Goal: Task Accomplishment & Management: Use online tool/utility

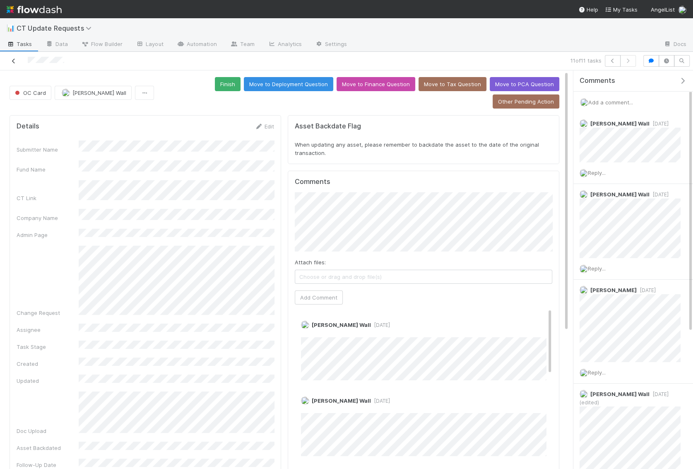
click at [14, 60] on icon at bounding box center [14, 60] width 8 height 5
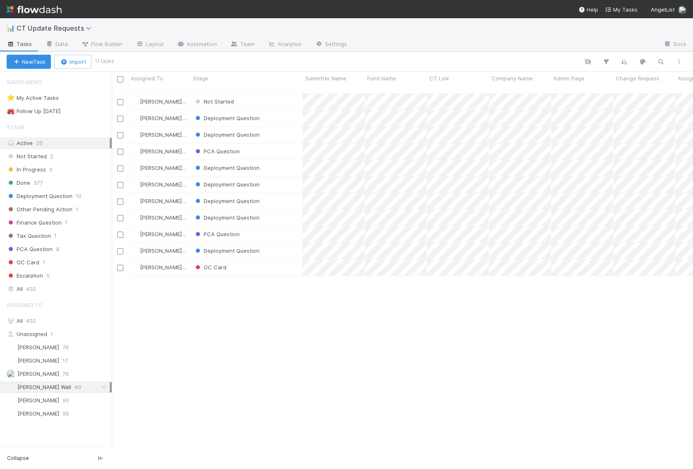
scroll to position [383, 581]
click at [282, 263] on div "OC Card" at bounding box center [247, 267] width 112 height 16
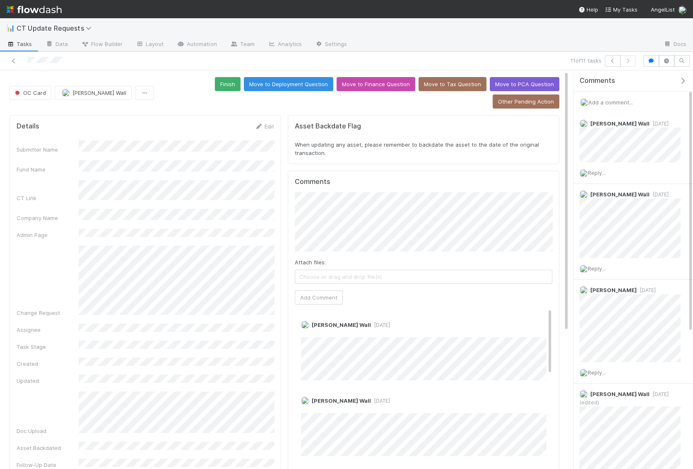
click at [607, 99] on span "Add a comment..." at bounding box center [611, 102] width 45 height 7
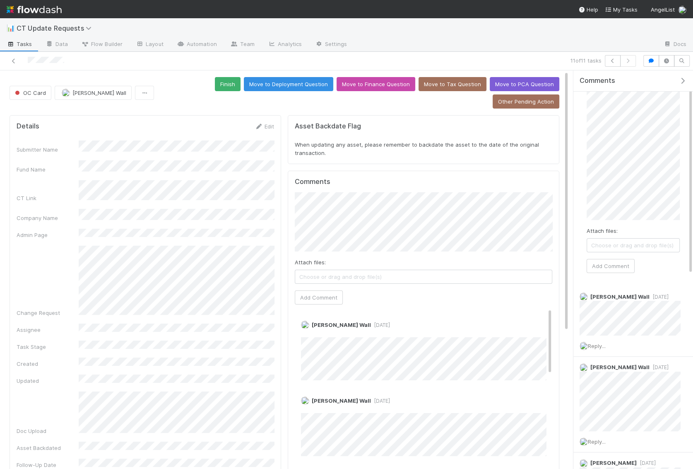
scroll to position [31, 0]
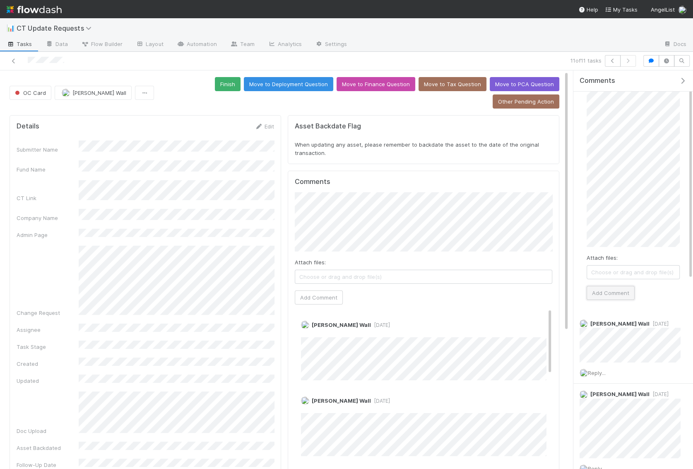
click at [617, 295] on button "Add Comment" at bounding box center [611, 293] width 48 height 14
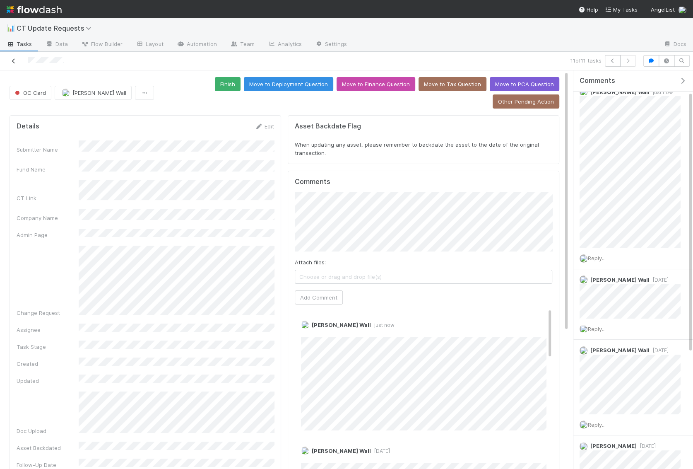
click at [15, 60] on icon at bounding box center [14, 60] width 8 height 5
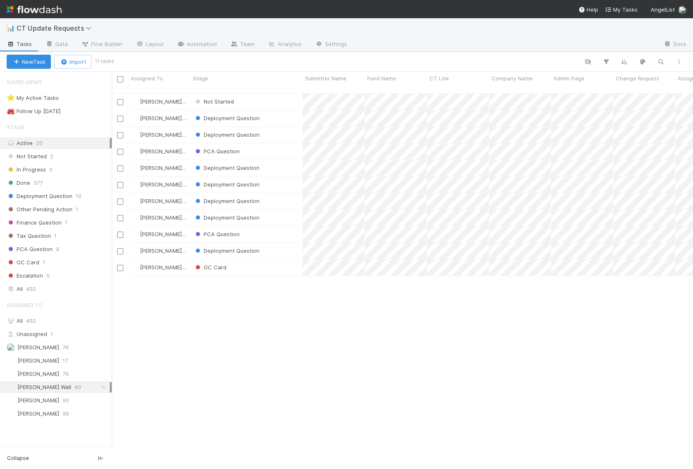
scroll to position [383, 581]
click at [291, 243] on div "Deployment Question" at bounding box center [247, 251] width 112 height 16
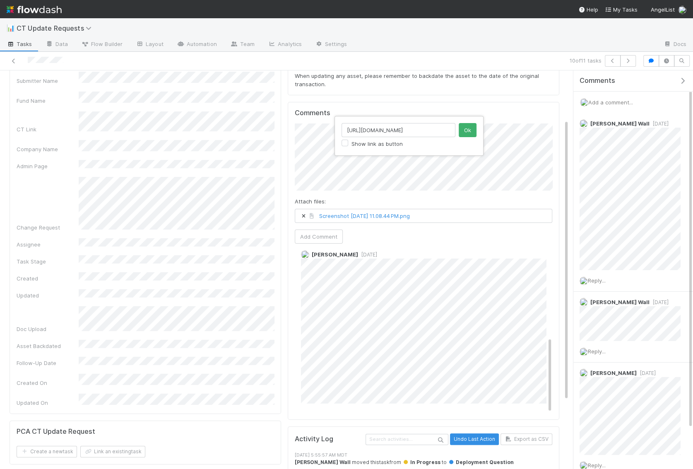
scroll to position [0, 10]
type input "https://app.frontapp.com/open/cnv_hw2ha6f"
click at [473, 130] on button "Ok" at bounding box center [468, 130] width 18 height 14
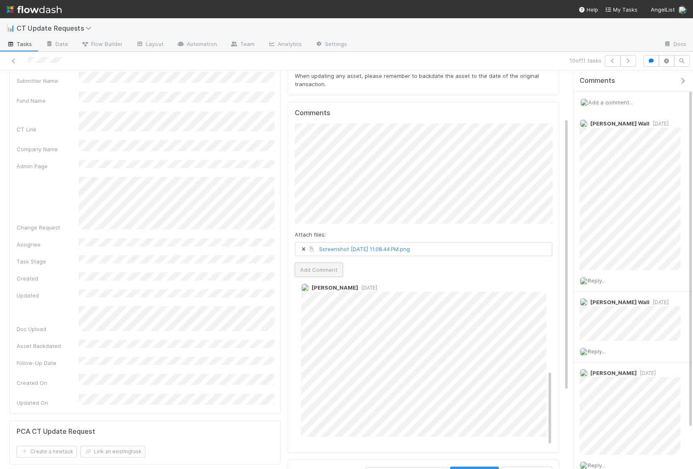
click at [318, 263] on button "Add Comment" at bounding box center [319, 270] width 48 height 14
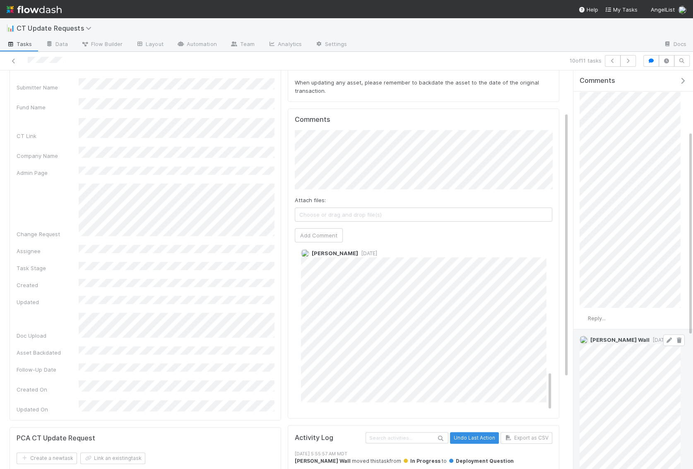
scroll to position [123, 0]
click at [680, 332] on icon at bounding box center [679, 334] width 8 height 5
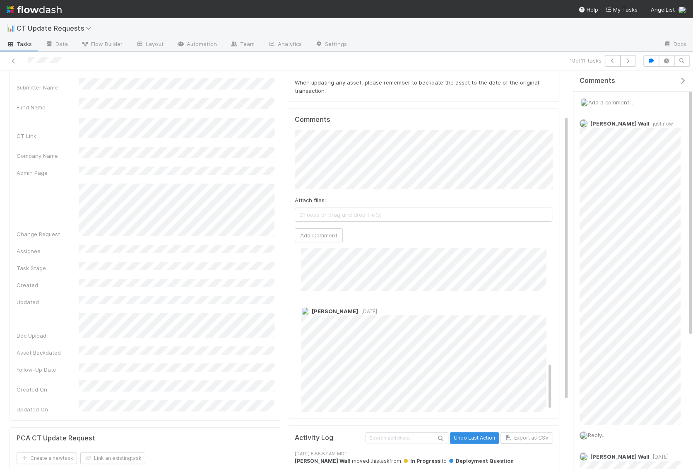
scroll to position [339, 0]
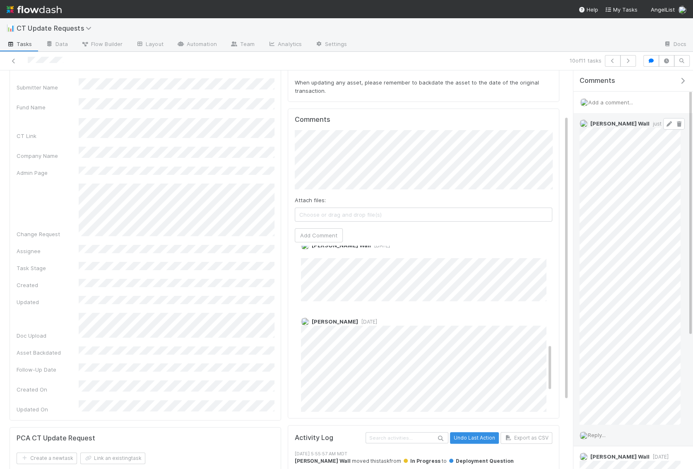
click at [669, 125] on icon at bounding box center [669, 123] width 8 height 5
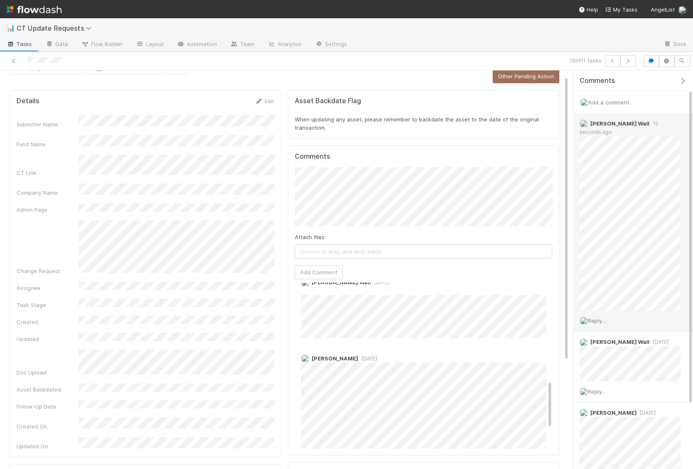
scroll to position [0, 0]
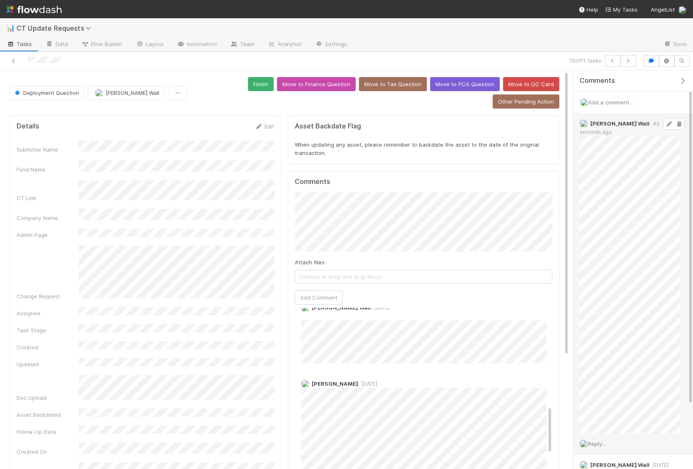
click at [604, 102] on span "Add a comment..." at bounding box center [611, 102] width 45 height 7
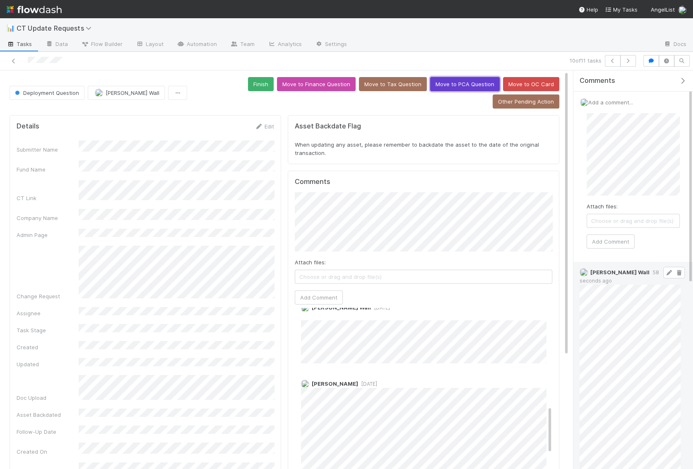
click at [430, 82] on button "Move to PCA Question" at bounding box center [465, 84] width 70 height 14
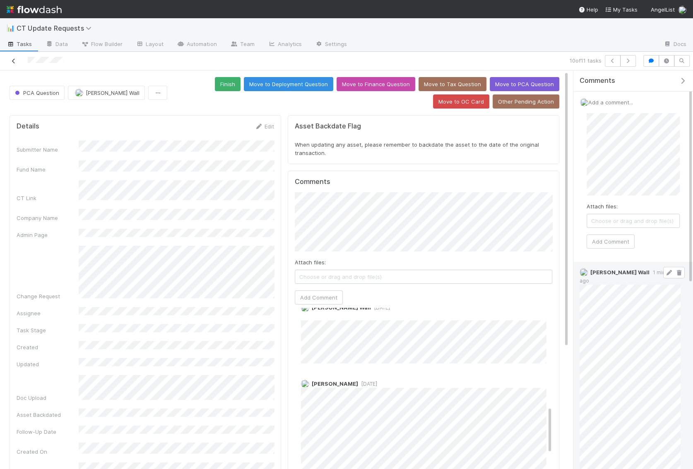
click at [17, 63] on icon at bounding box center [14, 60] width 8 height 5
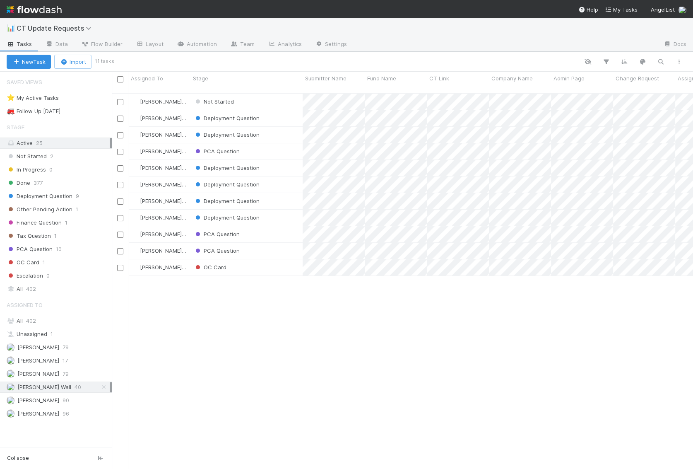
scroll to position [383, 581]
click at [283, 228] on div "PCA Question" at bounding box center [247, 234] width 112 height 16
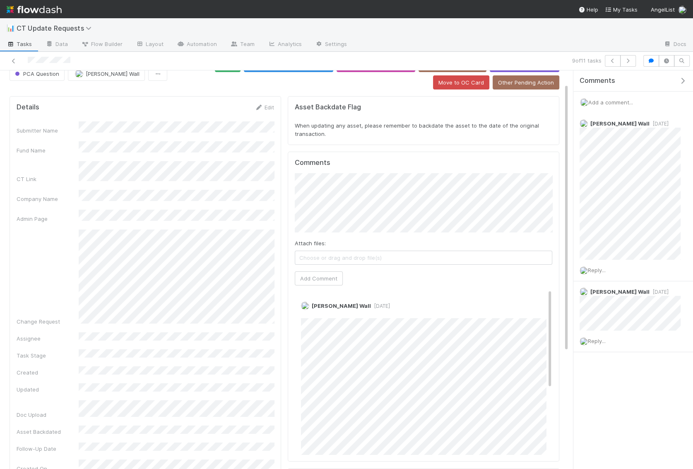
click at [608, 103] on span "Add a comment..." at bounding box center [611, 102] width 45 height 7
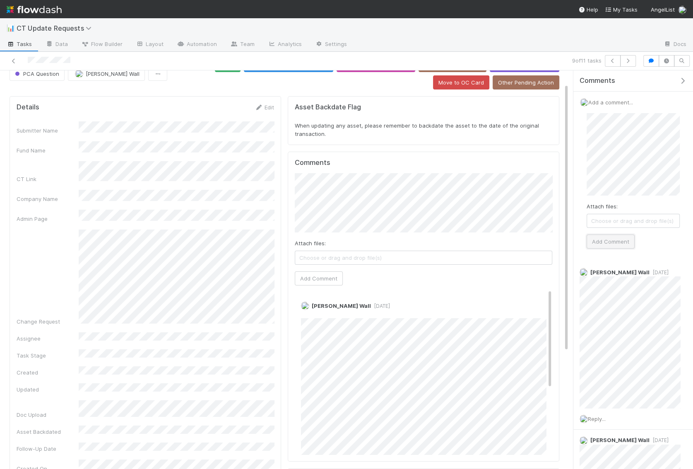
click at [607, 236] on button "Add Comment" at bounding box center [611, 241] width 48 height 14
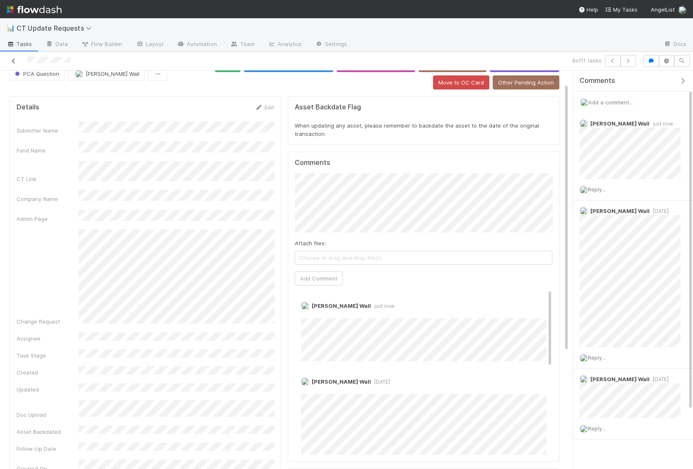
click at [14, 58] on icon at bounding box center [14, 60] width 8 height 5
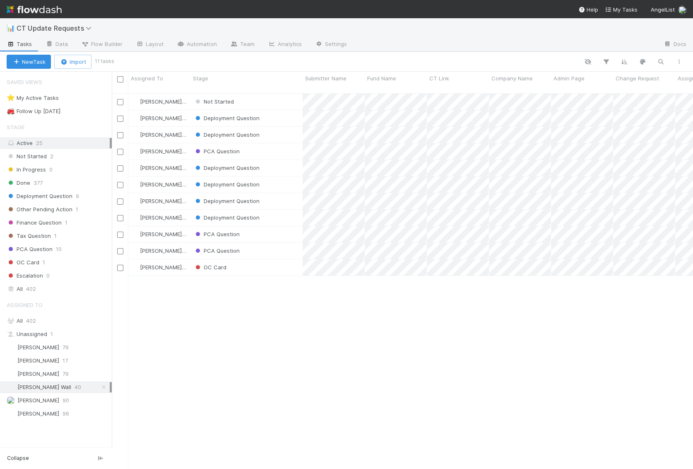
scroll to position [383, 581]
click at [288, 210] on div "Deployment Question" at bounding box center [247, 218] width 112 height 16
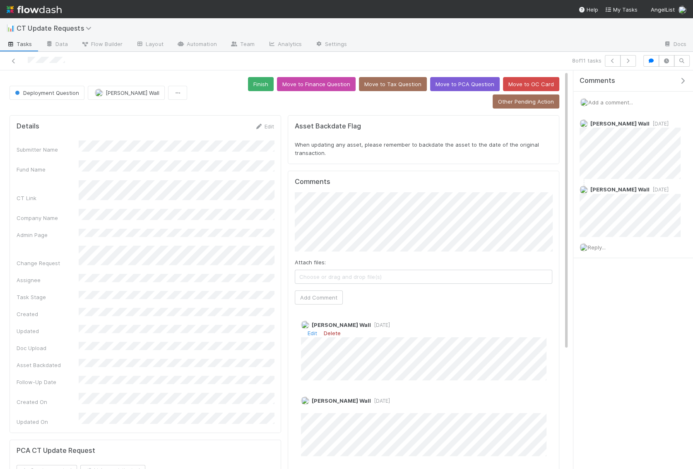
click at [328, 330] on link "Delete" at bounding box center [332, 333] width 17 height 7
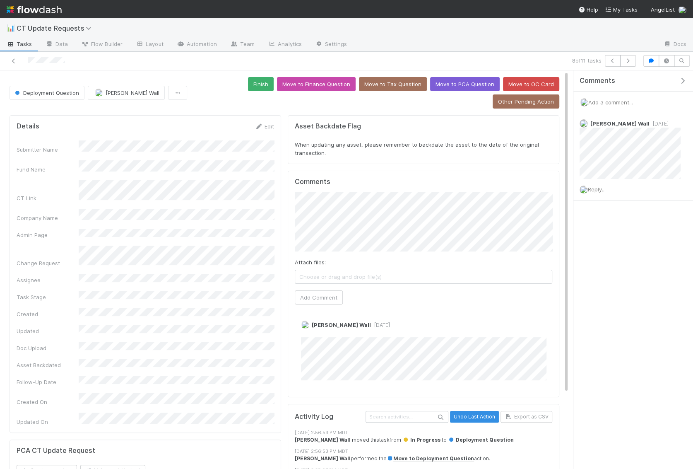
scroll to position [3, 0]
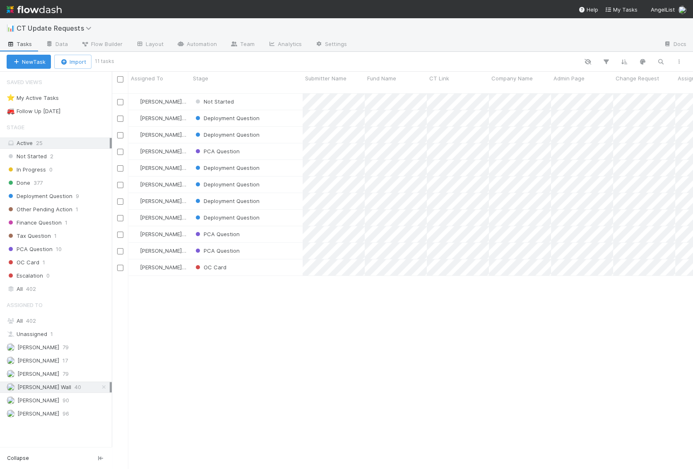
scroll to position [383, 581]
click at [285, 244] on div "PCA Question" at bounding box center [247, 251] width 112 height 16
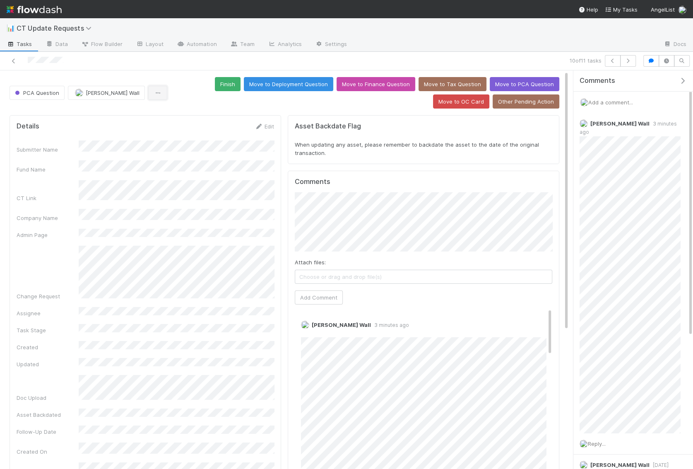
click at [148, 94] on button "button" at bounding box center [157, 93] width 19 height 14
click at [152, 70] on div "Duplicate Delete" at bounding box center [346, 234] width 693 height 469
click at [154, 92] on icon "button" at bounding box center [158, 92] width 8 height 5
click at [137, 74] on div "Duplicate Delete" at bounding box center [346, 234] width 693 height 469
click at [15, 62] on icon at bounding box center [14, 60] width 8 height 5
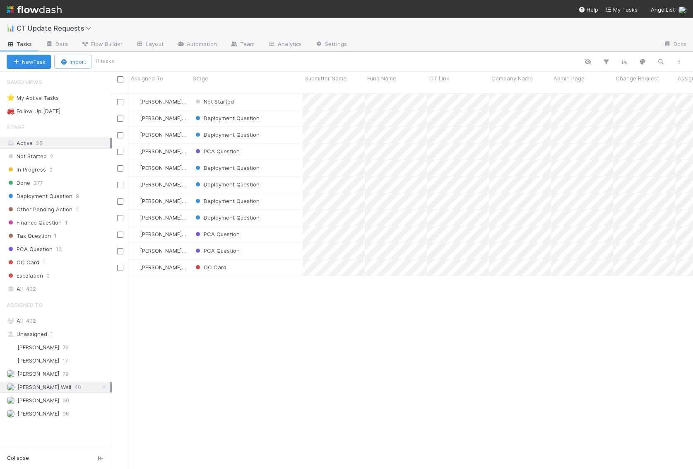
scroll to position [383, 581]
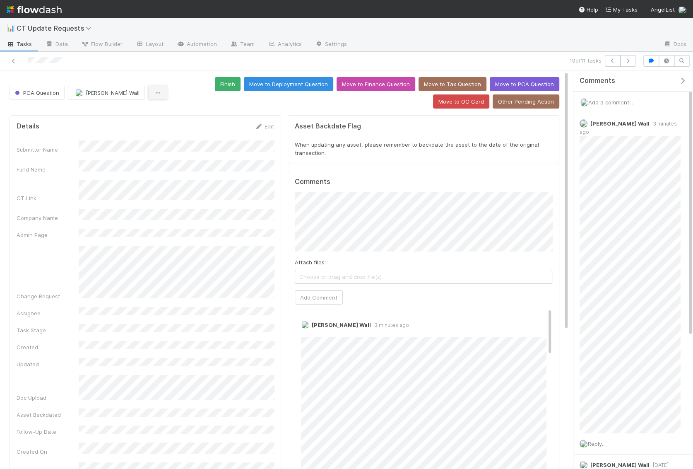
click at [148, 95] on button "button" at bounding box center [157, 93] width 19 height 14
click at [155, 69] on div "Duplicate Delete" at bounding box center [346, 234] width 693 height 469
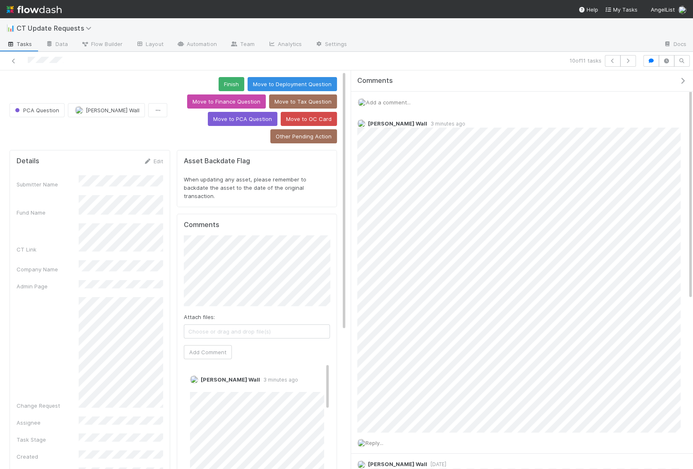
drag, startPoint x: 573, startPoint y: 204, endPoint x: 210, endPoint y: 196, distance: 362.9
click at [210, 196] on div "PCA Question Kennedy Wall Finish Move to Deployment Question Move to Finance Qu…" at bounding box center [346, 269] width 693 height 399
click at [683, 84] on div "Comments" at bounding box center [525, 81] width 336 height 8
click at [684, 80] on icon "button" at bounding box center [683, 80] width 8 height 7
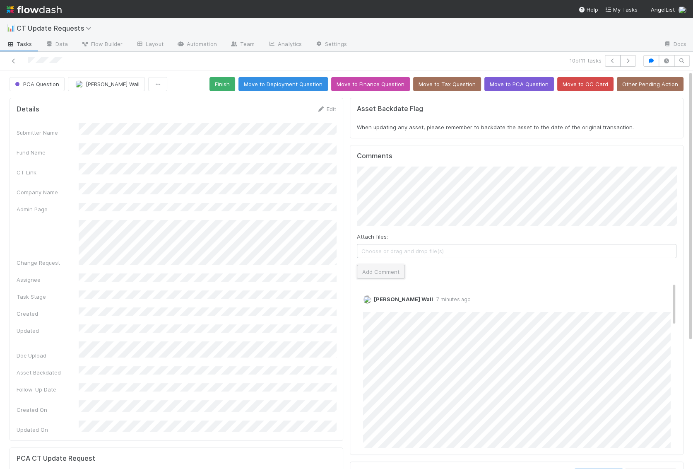
click at [394, 275] on button "Add Comment" at bounding box center [381, 272] width 48 height 14
click at [233, 81] on button "Finish" at bounding box center [223, 84] width 26 height 14
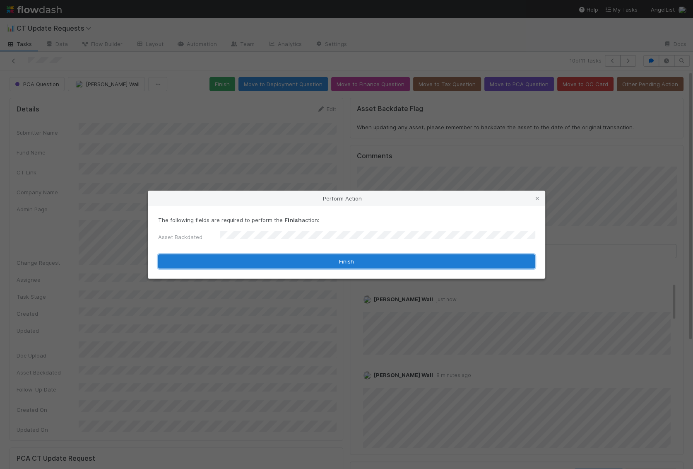
click at [231, 258] on button "Finish" at bounding box center [346, 261] width 377 height 14
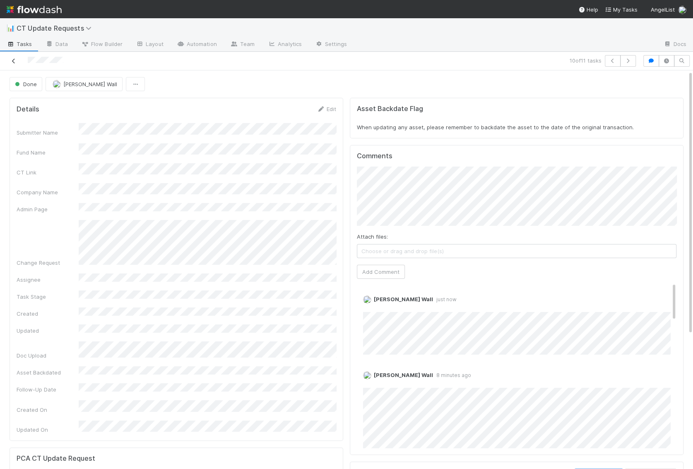
click at [15, 59] on icon at bounding box center [14, 60] width 8 height 5
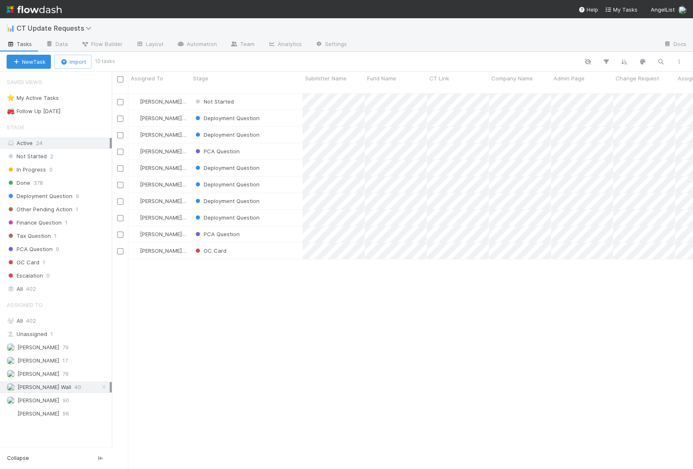
scroll to position [383, 581]
click at [285, 94] on div "Not Started" at bounding box center [247, 102] width 112 height 16
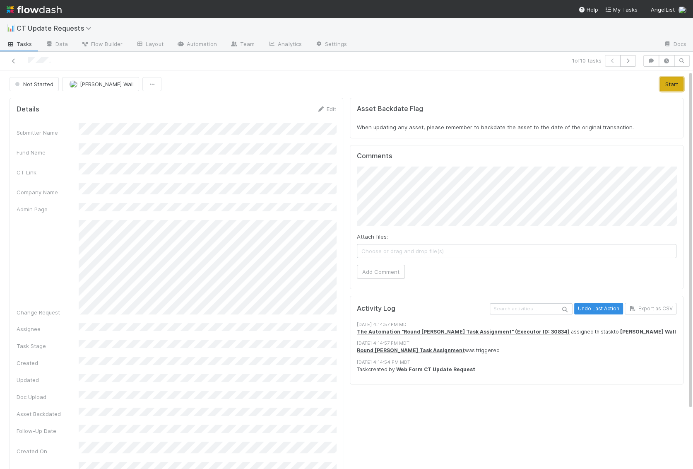
click at [670, 88] on button "Start" at bounding box center [672, 84] width 24 height 14
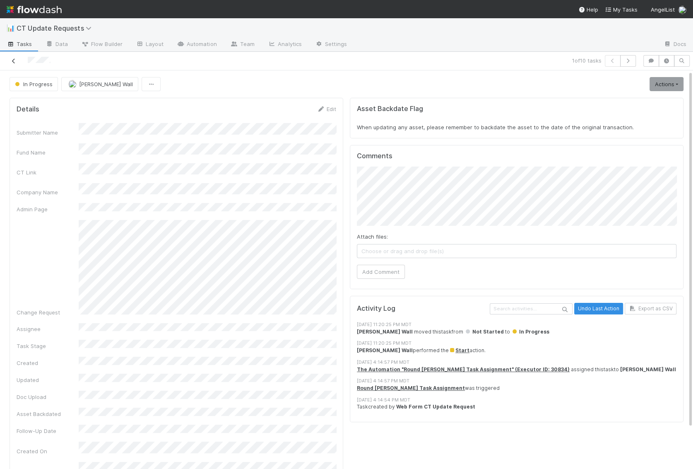
click at [14, 60] on icon at bounding box center [14, 60] width 8 height 5
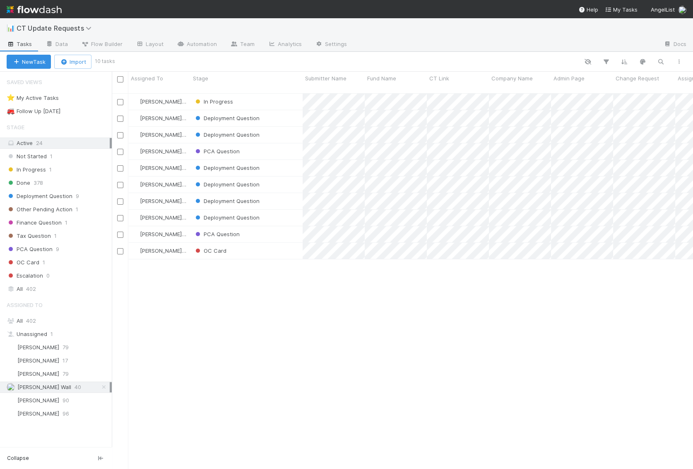
scroll to position [383, 581]
click at [287, 210] on div "Deployment Question" at bounding box center [247, 218] width 112 height 16
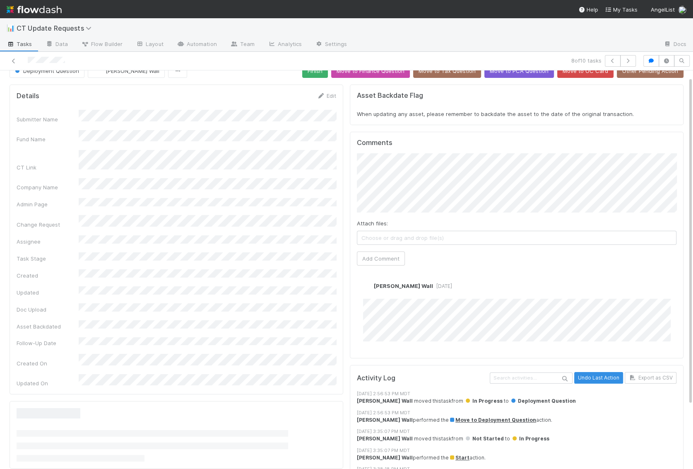
scroll to position [15, 0]
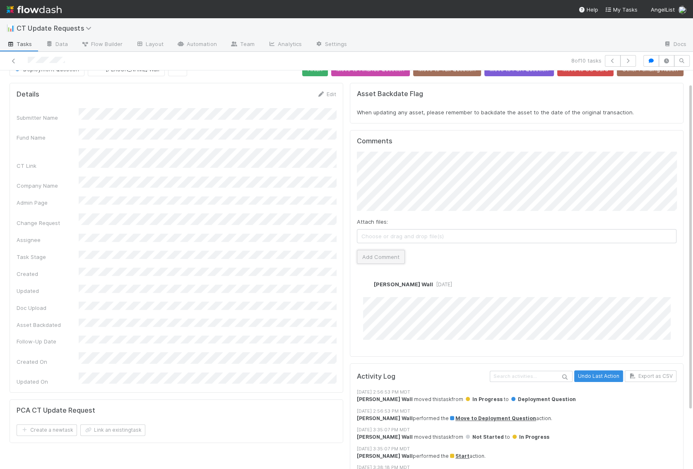
click at [379, 252] on button "Add Comment" at bounding box center [381, 257] width 48 height 14
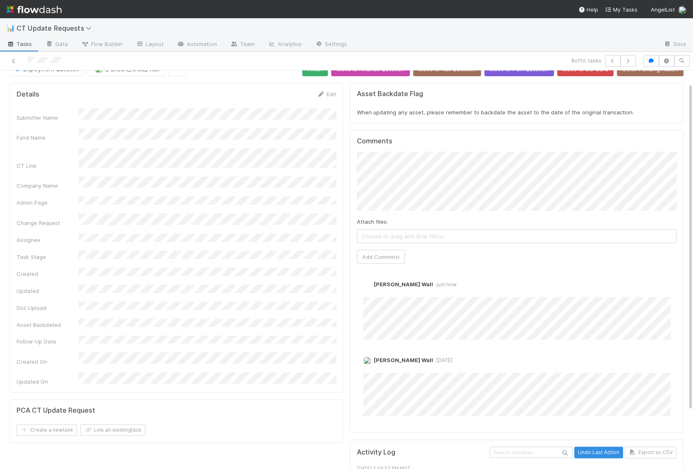
scroll to position [0, 0]
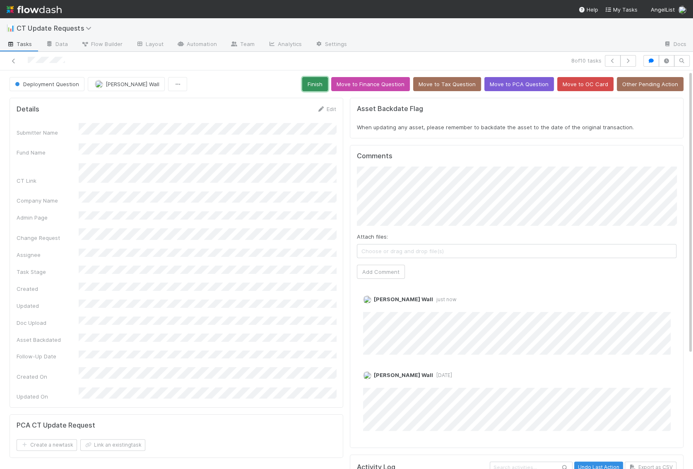
click at [324, 86] on button "Finish" at bounding box center [315, 84] width 26 height 14
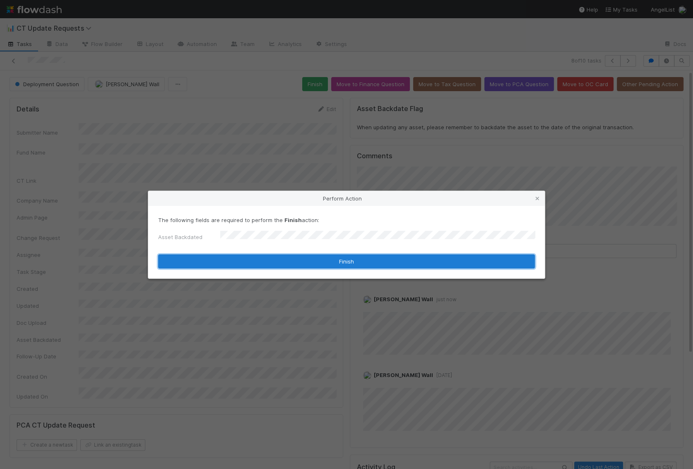
click at [236, 260] on button "Finish" at bounding box center [346, 261] width 377 height 14
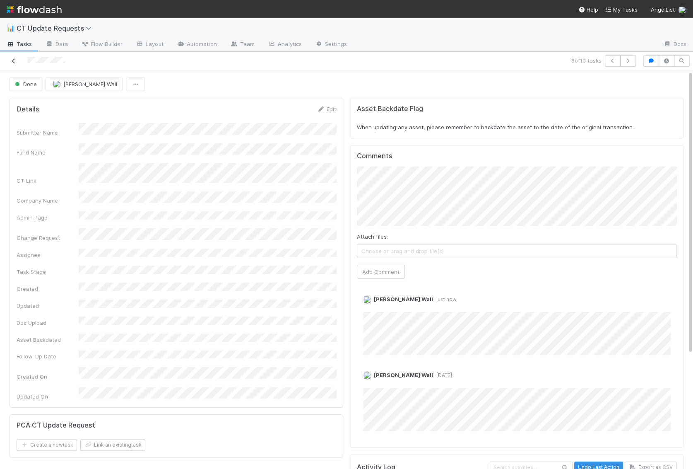
click at [14, 59] on icon at bounding box center [14, 60] width 8 height 5
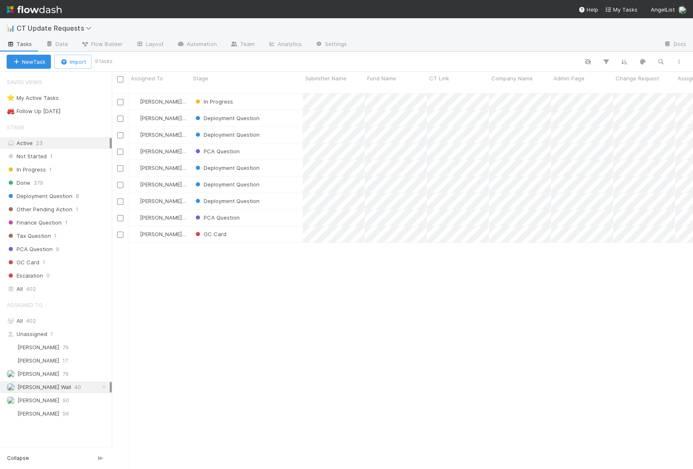
scroll to position [383, 581]
click at [296, 193] on div "Deployment Question" at bounding box center [247, 201] width 112 height 16
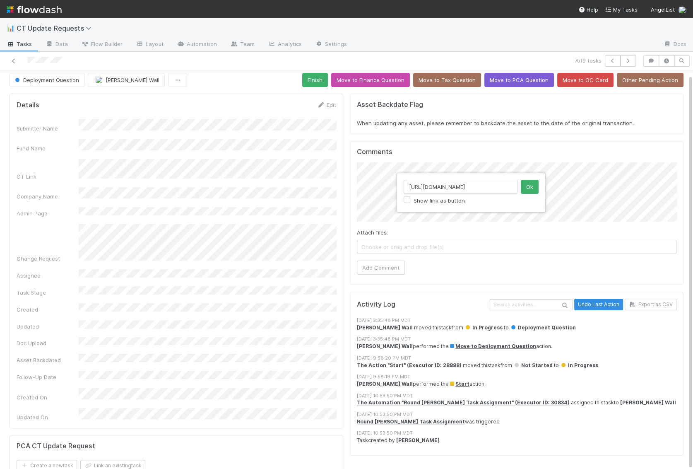
scroll to position [0, 9]
type input "https://app.frontapp.com/open/cnv_q9z44uf"
click at [533, 186] on button "Ok" at bounding box center [530, 187] width 18 height 14
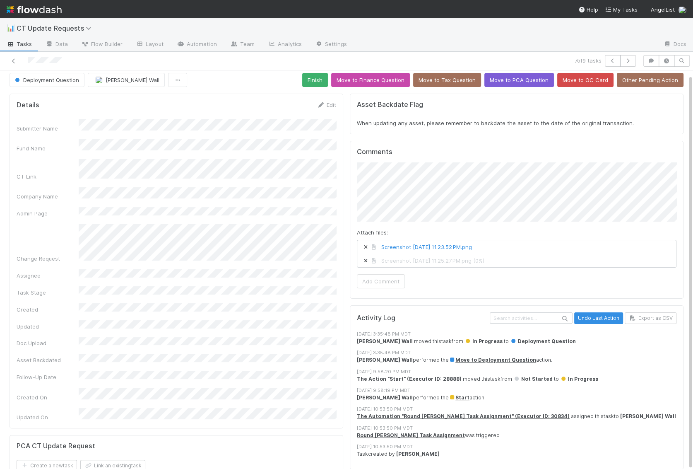
click at [377, 278] on button "Add Comment" at bounding box center [381, 281] width 48 height 14
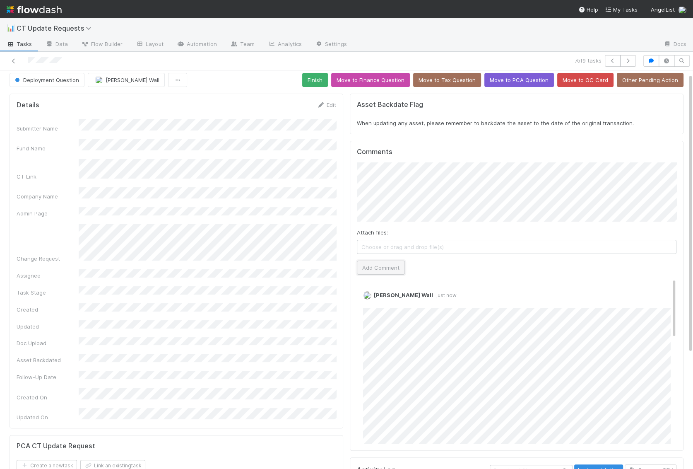
click at [365, 261] on button "Add Comment" at bounding box center [381, 268] width 48 height 14
click at [326, 82] on button "Finish" at bounding box center [315, 80] width 26 height 14
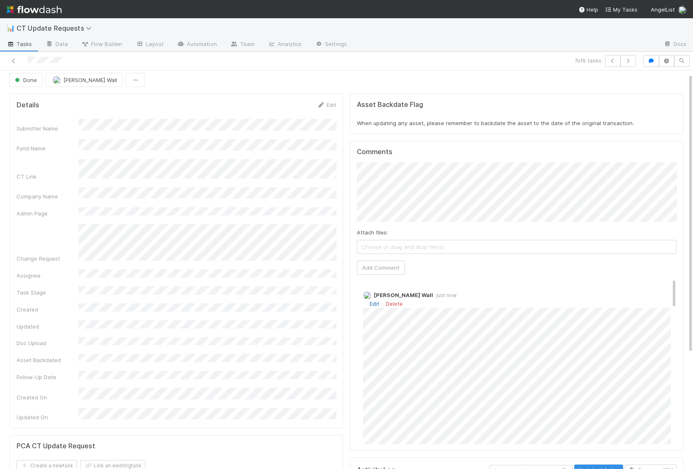
click at [374, 302] on link "Edit" at bounding box center [375, 303] width 10 height 7
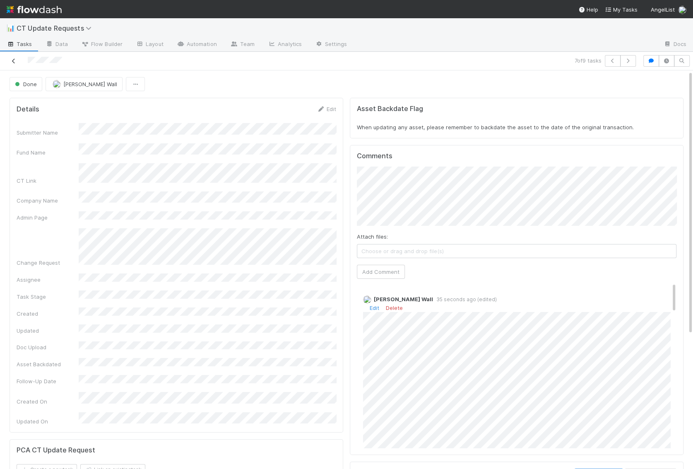
click at [14, 58] on icon at bounding box center [14, 60] width 8 height 5
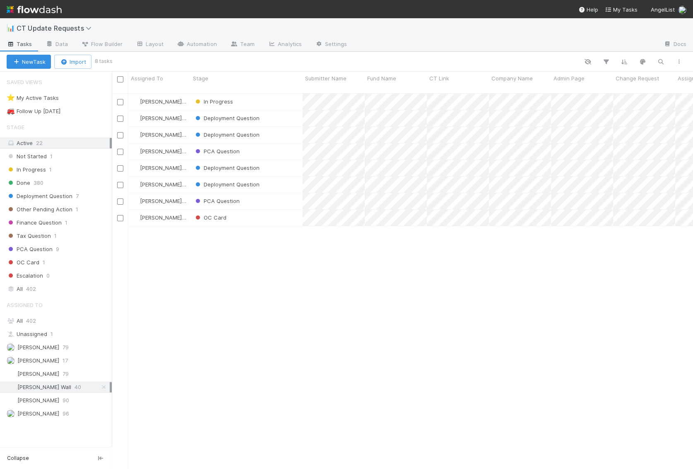
scroll to position [383, 581]
click at [287, 179] on div "Deployment Question" at bounding box center [247, 184] width 112 height 16
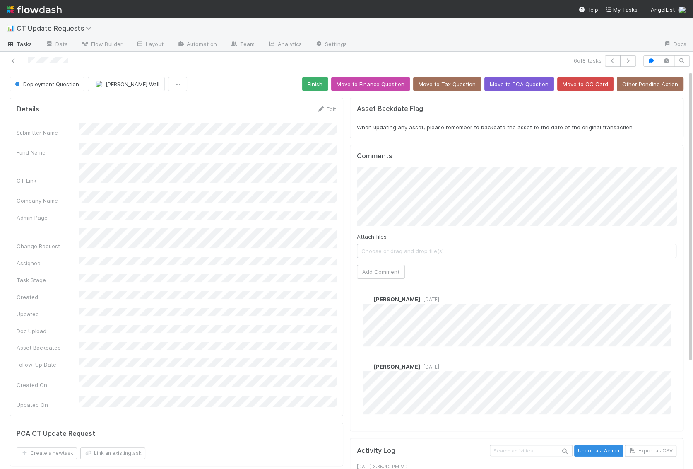
click at [77, 191] on div "Company Name" at bounding box center [177, 197] width 320 height 13
click at [379, 268] on button "Add Comment" at bounding box center [381, 272] width 48 height 14
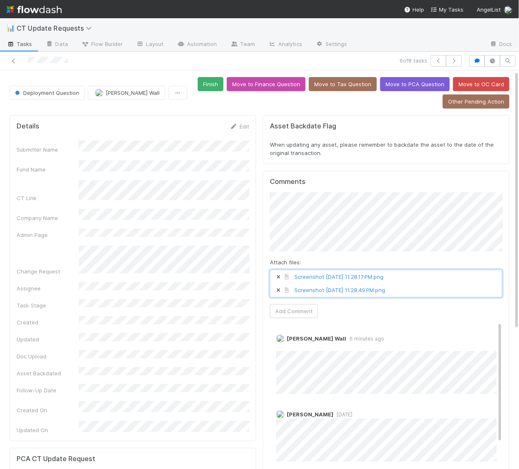
click at [277, 275] on icon at bounding box center [278, 277] width 8 height 5
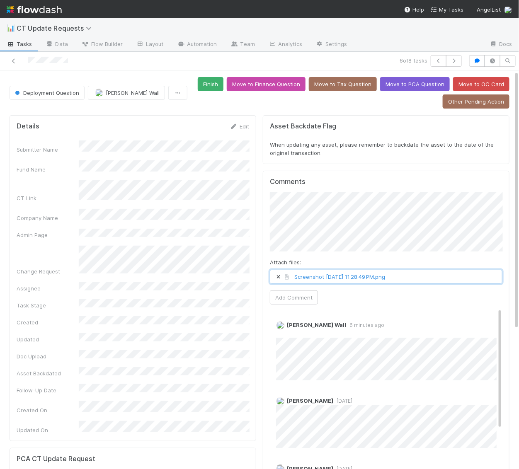
click at [277, 275] on icon at bounding box center [278, 277] width 8 height 5
click at [278, 290] on button "Add Comment" at bounding box center [294, 297] width 48 height 14
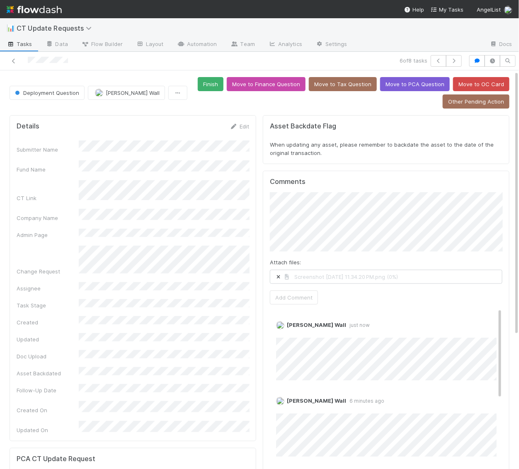
click at [291, 295] on button "Add Comment" at bounding box center [294, 297] width 48 height 14
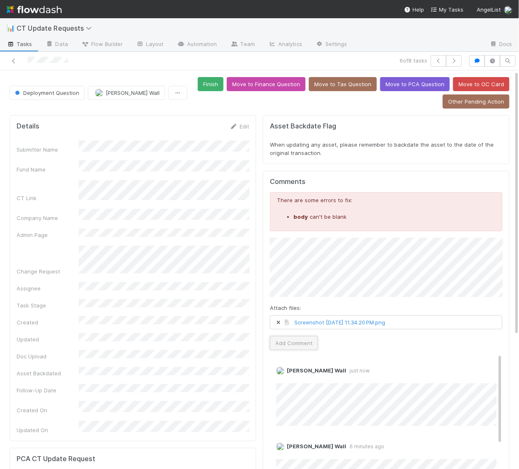
click at [281, 342] on button "Add Comment" at bounding box center [294, 343] width 48 height 14
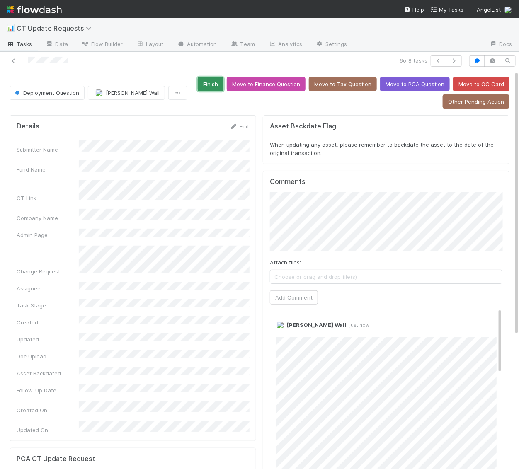
click at [215, 81] on button "Finish" at bounding box center [211, 84] width 26 height 14
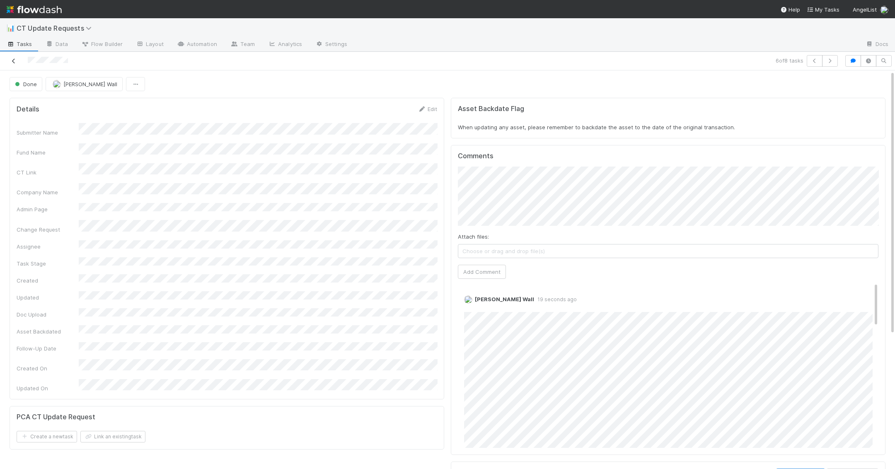
click at [13, 64] on link at bounding box center [14, 61] width 8 height 8
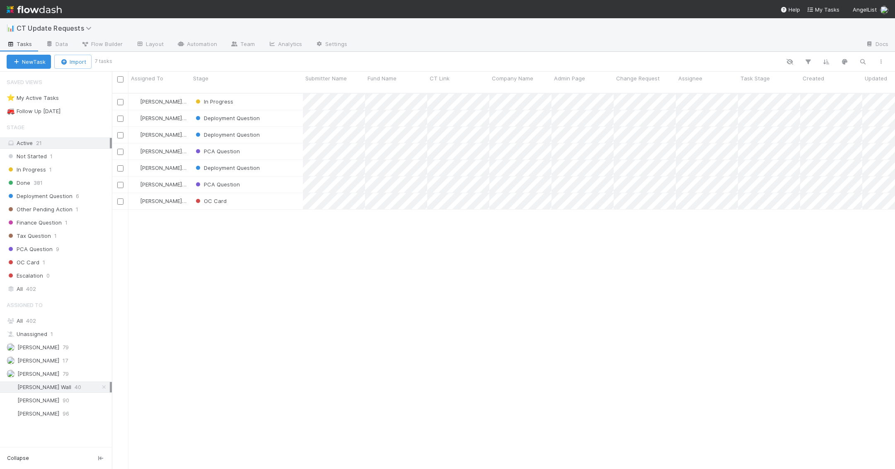
scroll to position [383, 783]
click at [295, 166] on div "Deployment Question" at bounding box center [247, 168] width 112 height 16
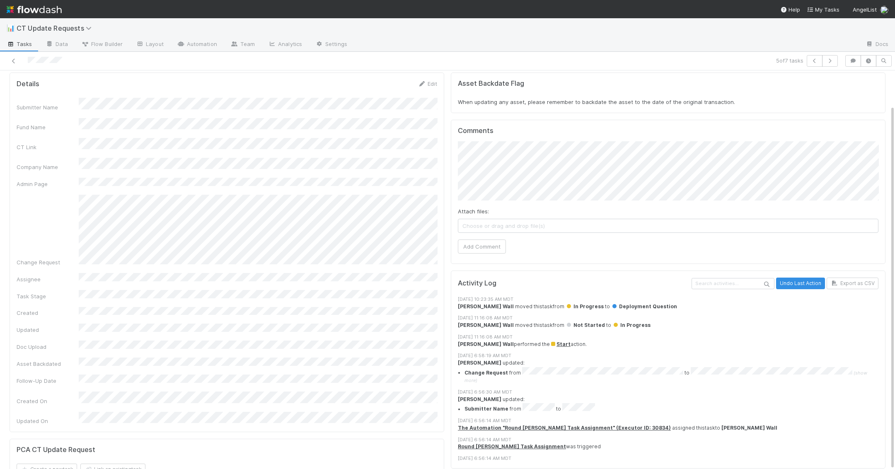
scroll to position [38, 0]
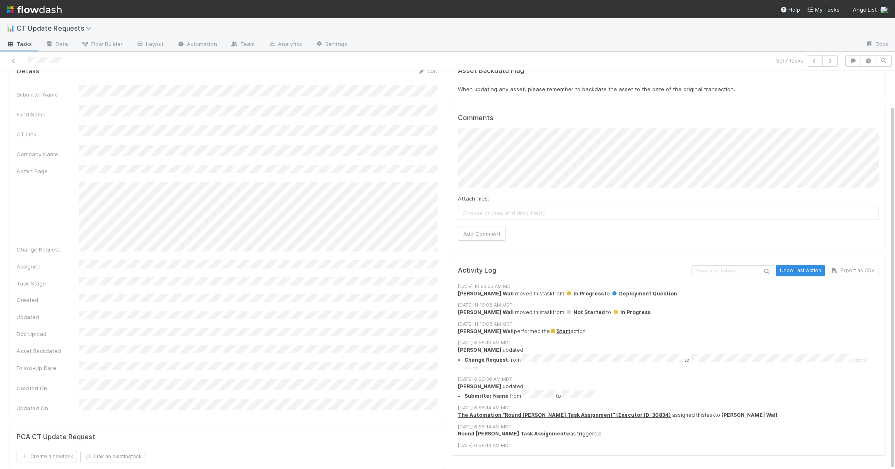
click at [11, 56] on div at bounding box center [213, 61] width 420 height 12
click at [14, 60] on icon at bounding box center [14, 60] width 8 height 5
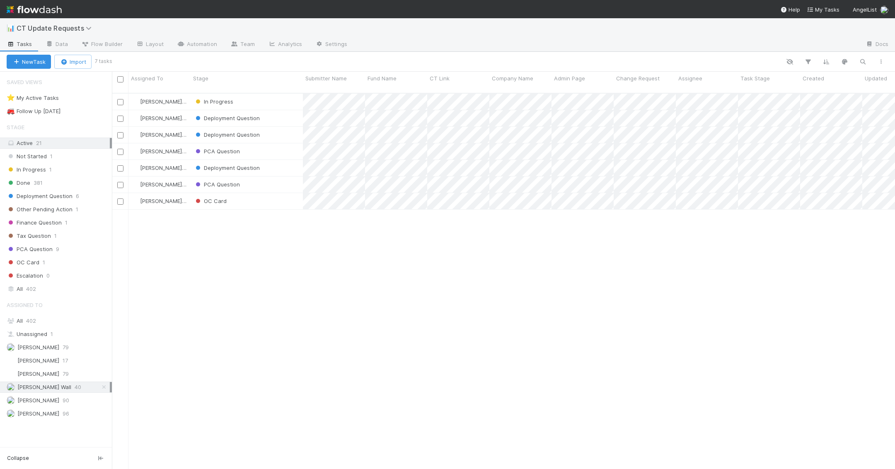
scroll to position [383, 783]
click at [287, 176] on div "PCA Question" at bounding box center [247, 184] width 112 height 16
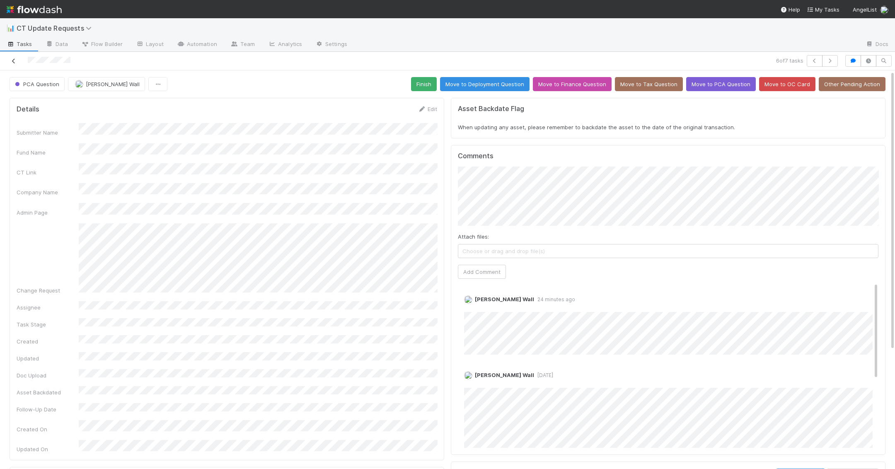
click at [14, 59] on icon at bounding box center [14, 60] width 8 height 5
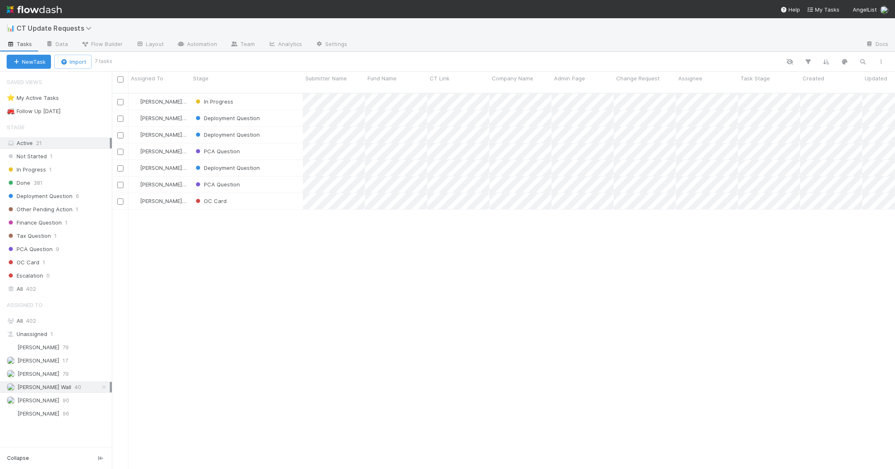
scroll to position [383, 783]
click at [291, 164] on div "Deployment Question" at bounding box center [247, 168] width 112 height 16
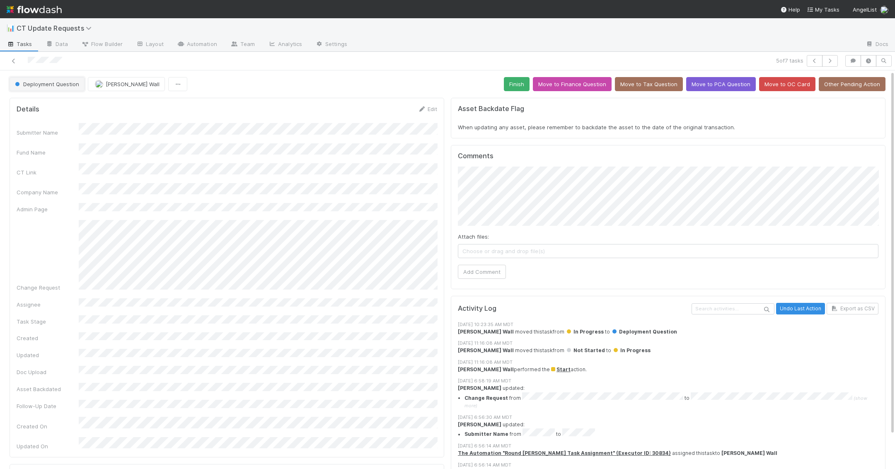
click at [61, 85] on span "Deployment Question" at bounding box center [46, 84] width 66 height 7
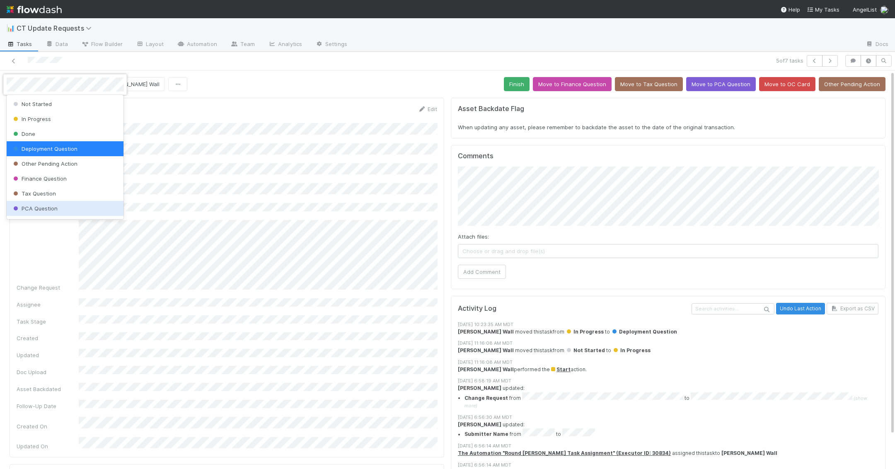
click at [50, 202] on div "PCA Question" at bounding box center [65, 208] width 117 height 15
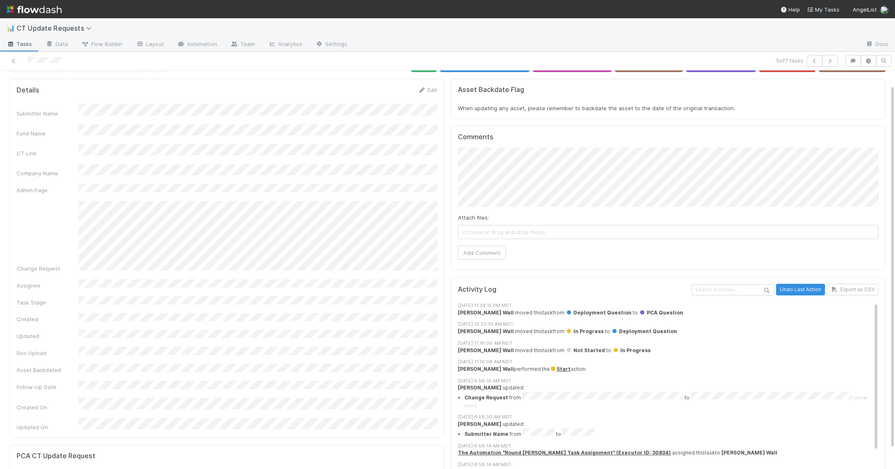
scroll to position [21, 0]
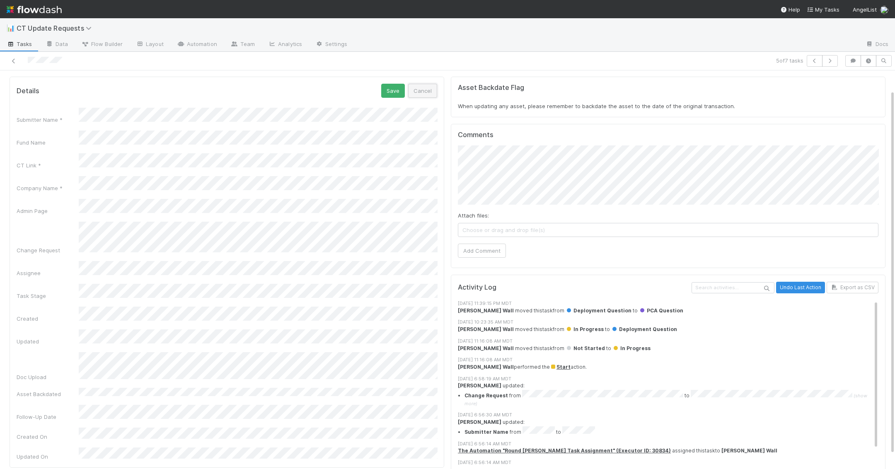
click at [424, 93] on button "Cancel" at bounding box center [422, 91] width 29 height 14
click at [486, 249] on button "Add Comment" at bounding box center [482, 251] width 48 height 14
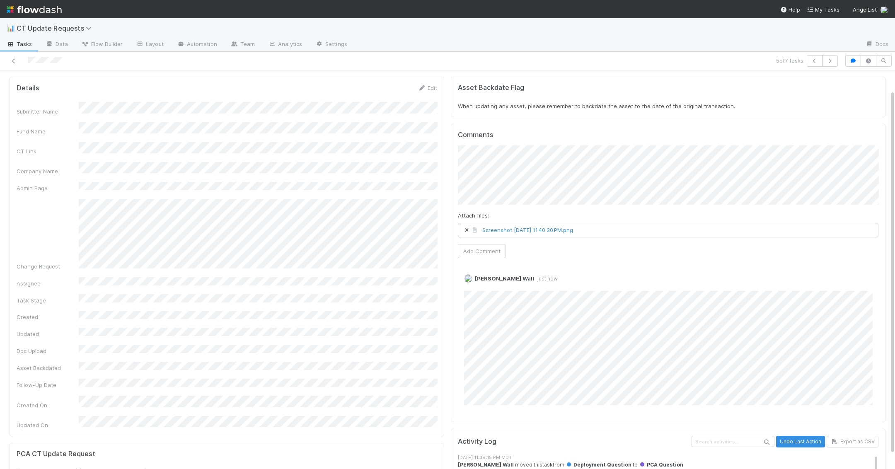
click at [443, 177] on div "Details Edit Submitter Name Fund Name CT Link Company Name Admin Page Change Re…" at bounding box center [447, 354] width 882 height 563
click at [474, 253] on button "Add Comment" at bounding box center [482, 251] width 48 height 14
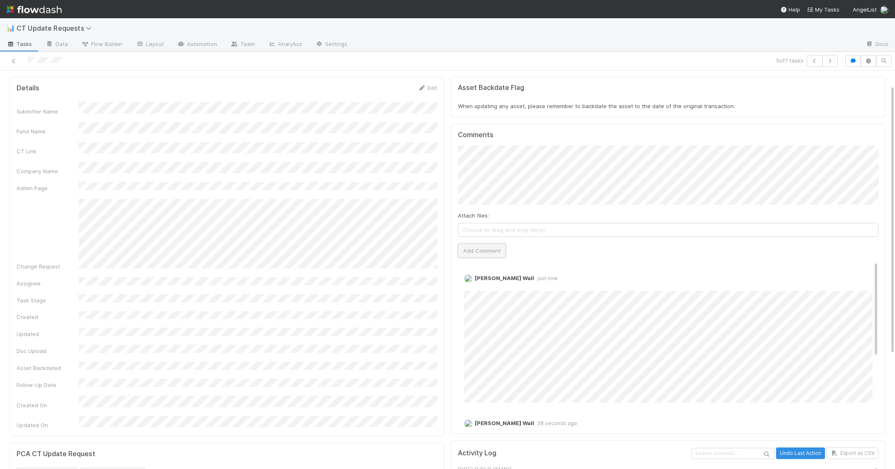
click at [483, 247] on button "Add Comment" at bounding box center [482, 251] width 48 height 14
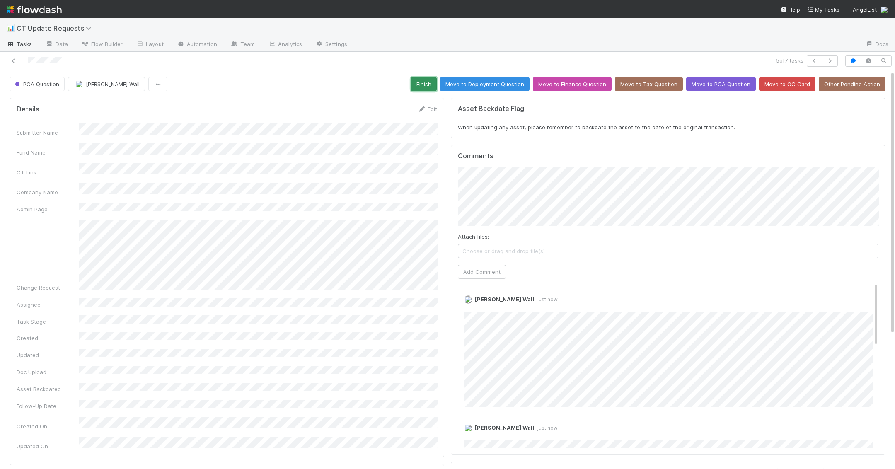
click at [437, 85] on button "Finish" at bounding box center [424, 84] width 26 height 14
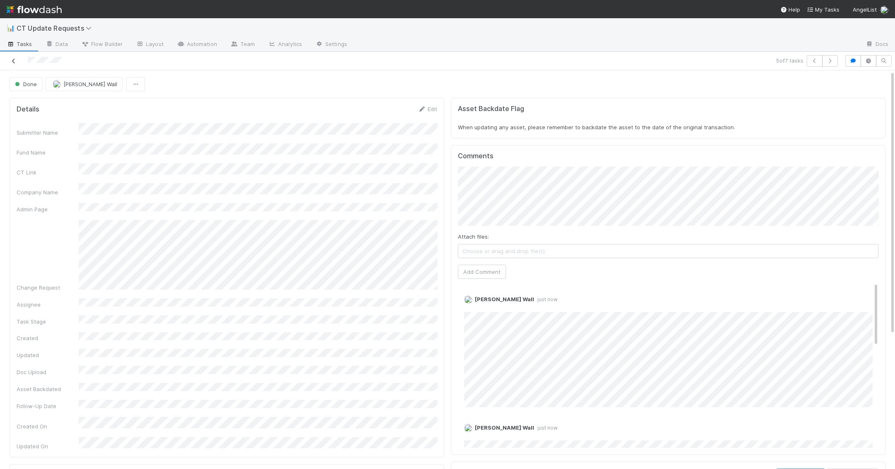
click at [16, 58] on icon at bounding box center [14, 60] width 8 height 5
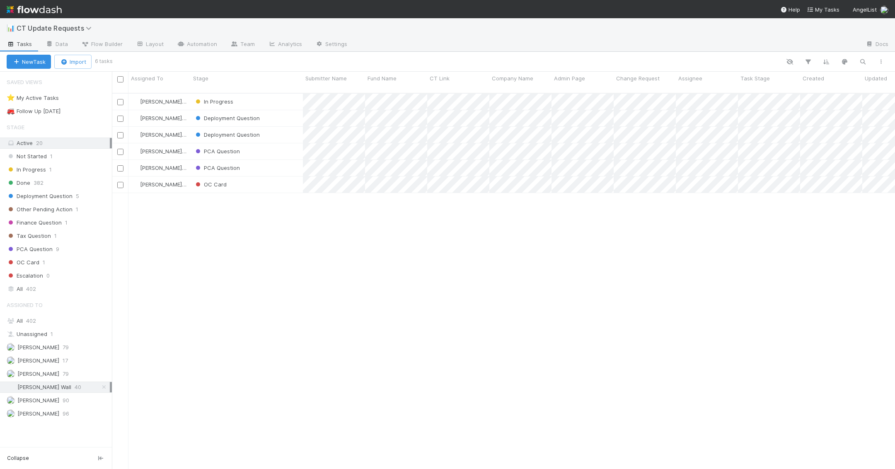
scroll to position [383, 783]
click at [274, 143] on div "PCA Question" at bounding box center [247, 151] width 112 height 16
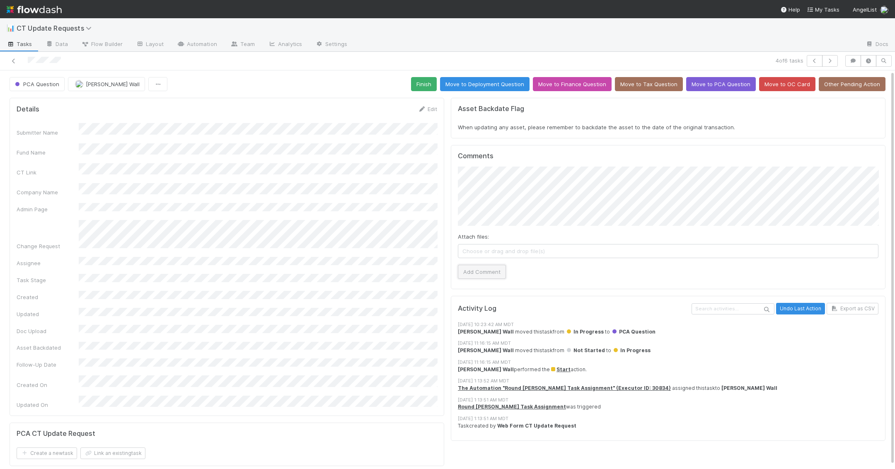
click at [492, 272] on button "Add Comment" at bounding box center [482, 272] width 48 height 14
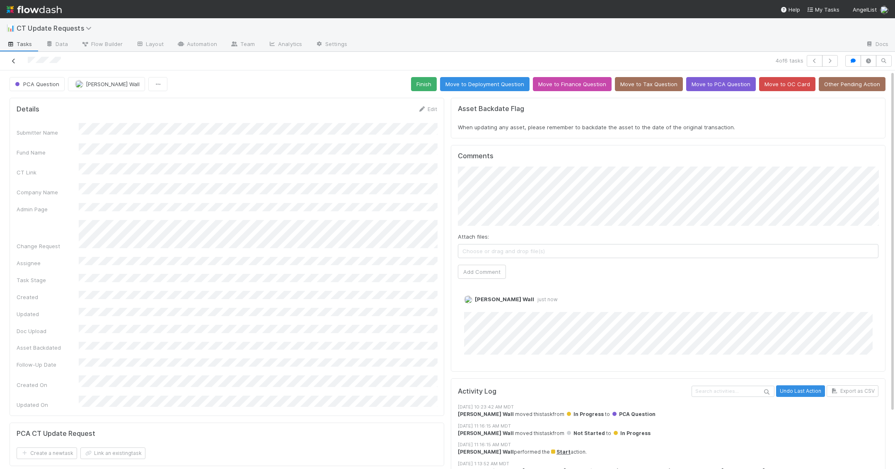
click at [14, 60] on icon at bounding box center [14, 60] width 8 height 5
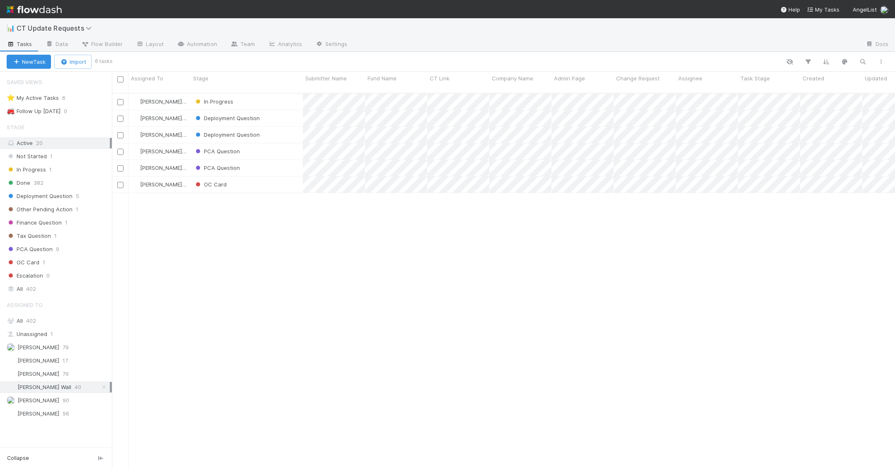
scroll to position [383, 783]
click at [282, 130] on div "Deployment Question" at bounding box center [247, 135] width 112 height 16
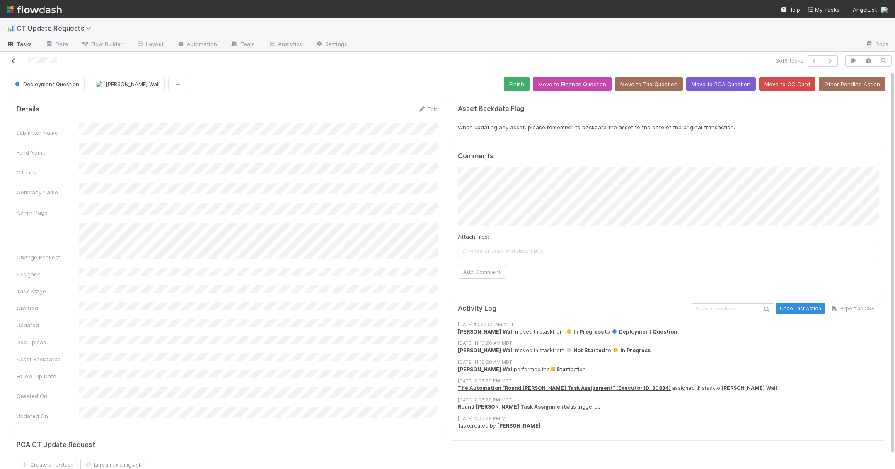
click at [12, 62] on icon at bounding box center [14, 60] width 8 height 5
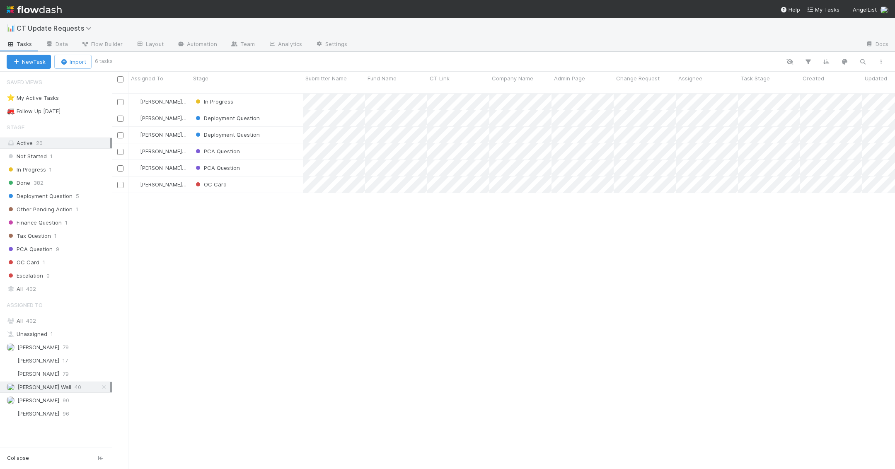
scroll to position [383, 783]
click at [286, 127] on div "Deployment Question" at bounding box center [247, 135] width 112 height 16
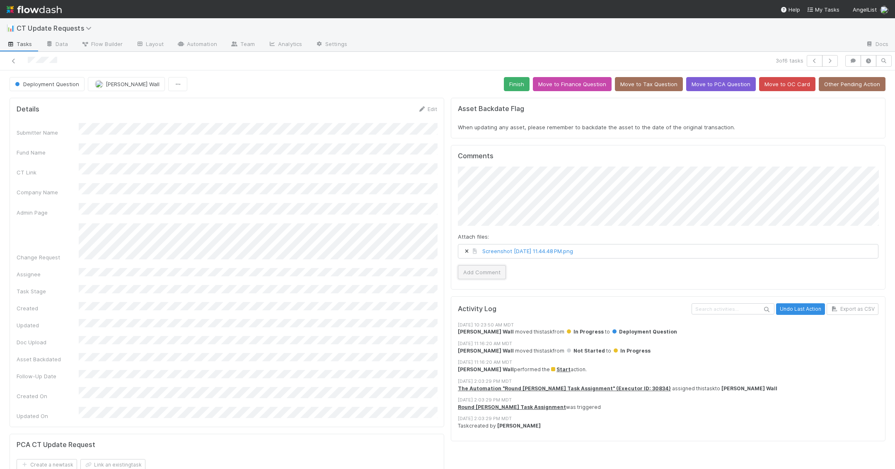
click at [473, 267] on button "Add Comment" at bounding box center [482, 272] width 48 height 14
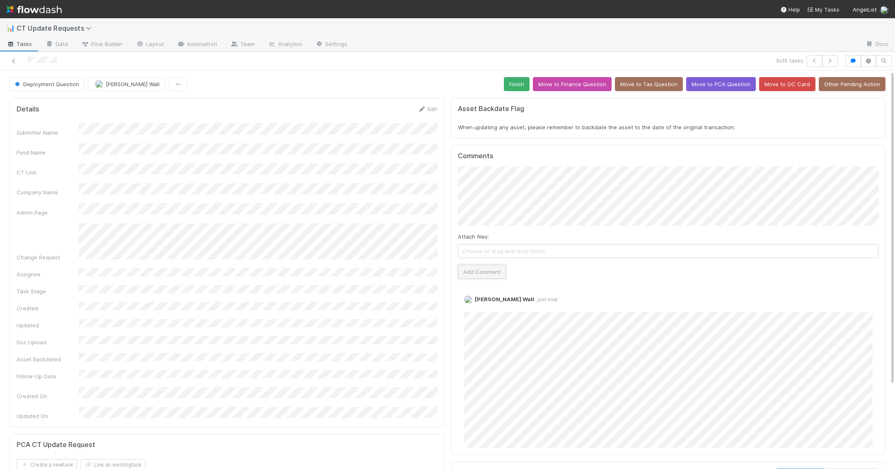
click at [493, 265] on button "Add Comment" at bounding box center [482, 272] width 48 height 14
click at [529, 81] on button "Finish" at bounding box center [517, 84] width 26 height 14
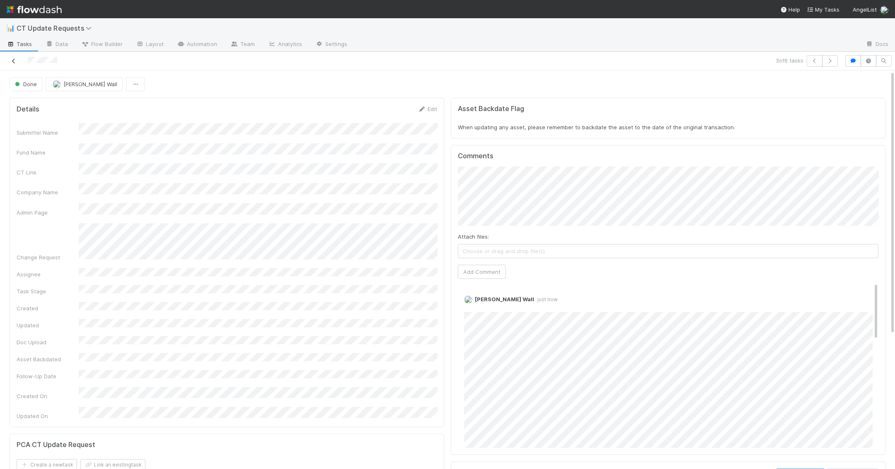
click at [14, 61] on icon at bounding box center [14, 60] width 8 height 5
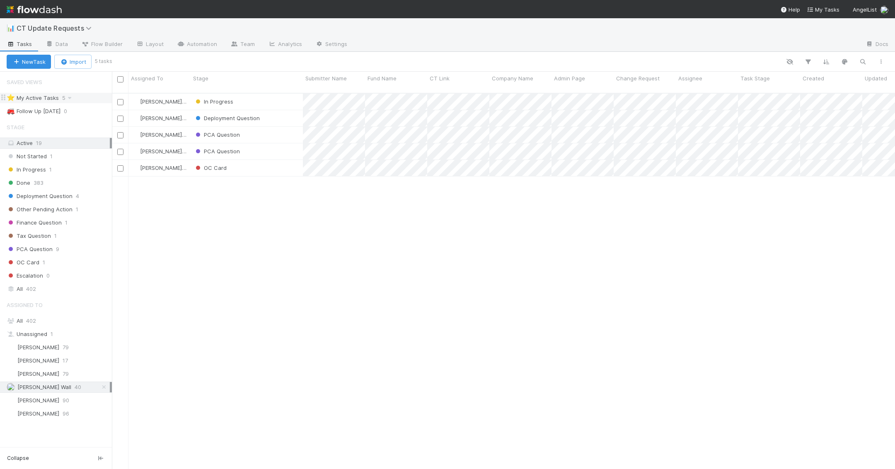
scroll to position [383, 783]
click at [256, 150] on div "PCA Question" at bounding box center [247, 151] width 112 height 16
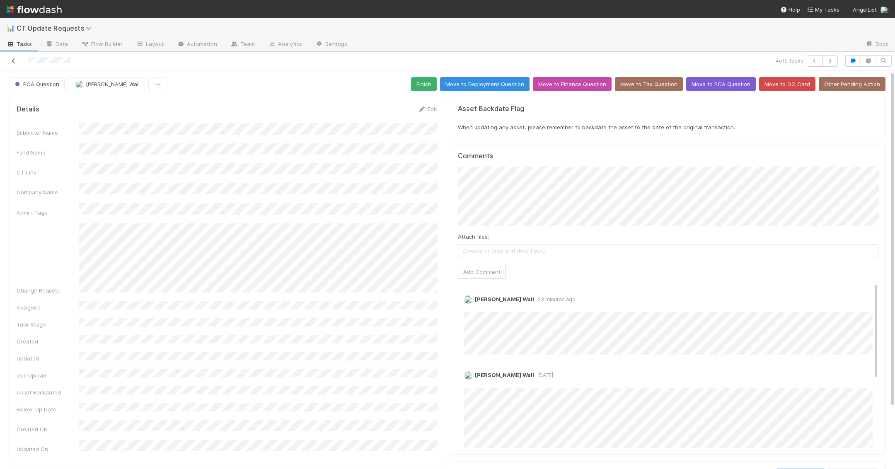
click at [13, 60] on icon at bounding box center [14, 60] width 8 height 5
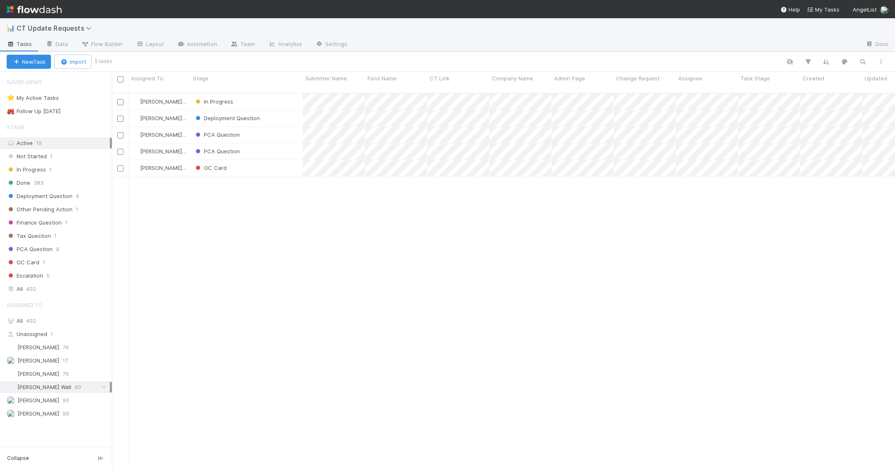
scroll to position [383, 783]
click at [283, 128] on div "PCA Question" at bounding box center [247, 135] width 112 height 16
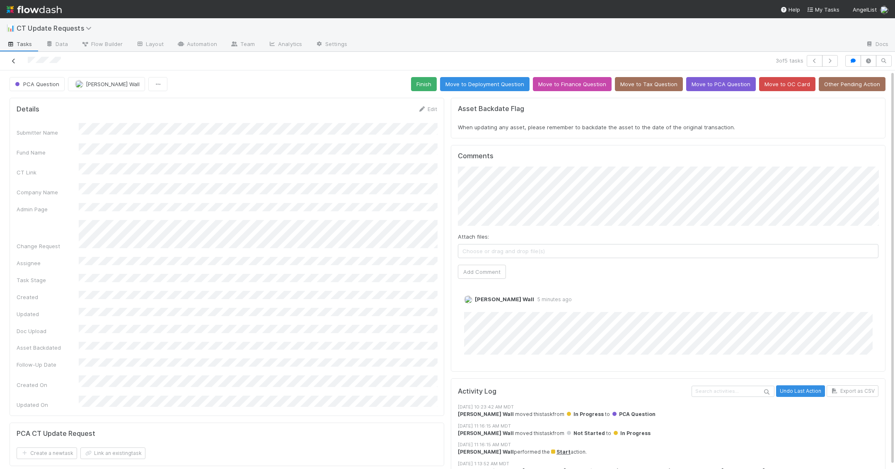
click at [14, 62] on icon at bounding box center [14, 60] width 8 height 5
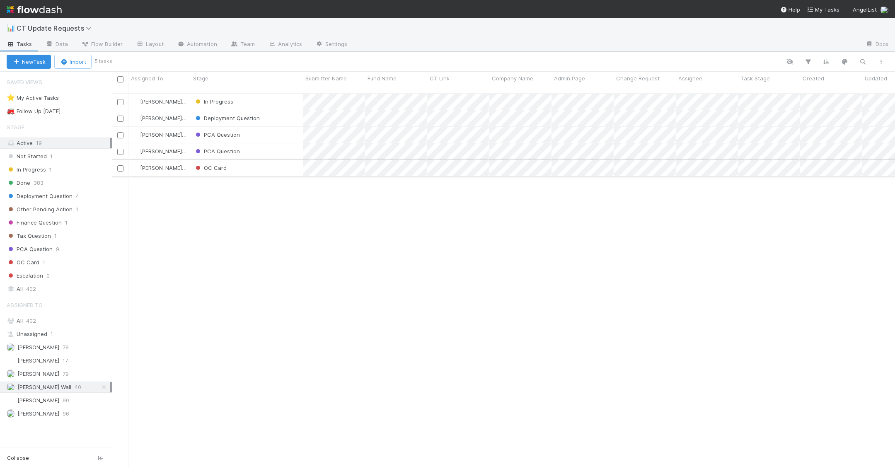
scroll to position [383, 783]
click at [281, 110] on div "Deployment Question" at bounding box center [247, 118] width 112 height 16
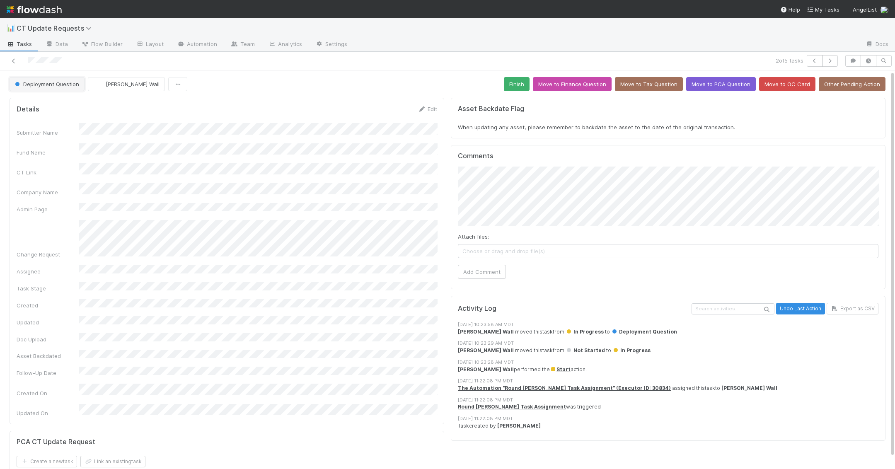
click at [62, 82] on span "Deployment Question" at bounding box center [46, 84] width 66 height 7
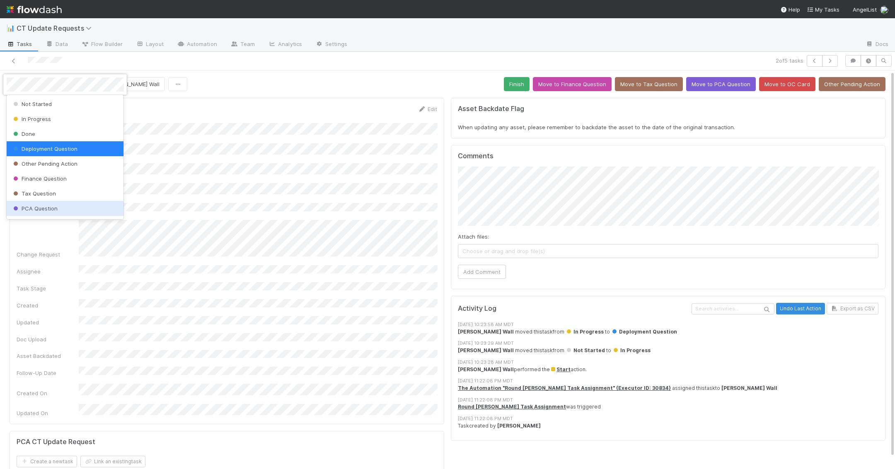
click at [59, 203] on div "PCA Question" at bounding box center [65, 208] width 117 height 15
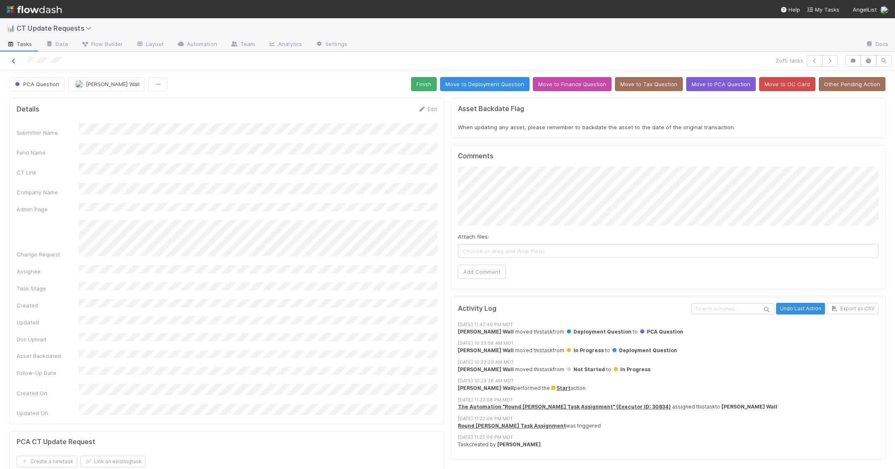
click at [13, 60] on icon at bounding box center [14, 60] width 8 height 5
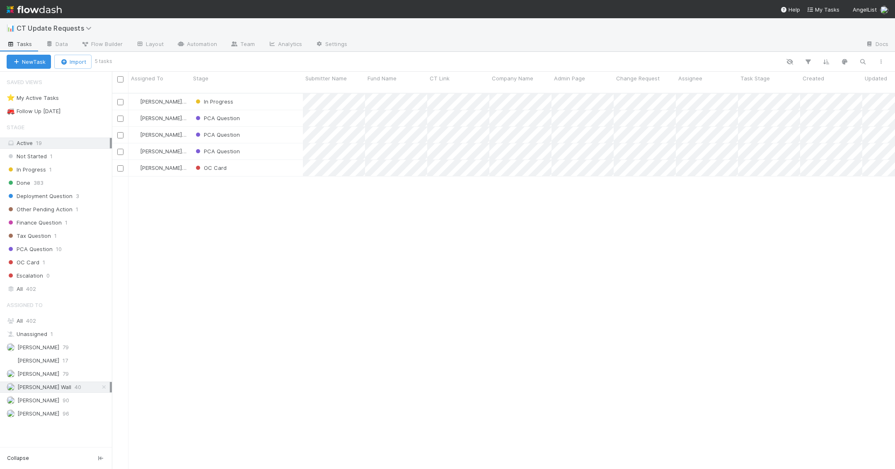
scroll to position [383, 783]
click at [276, 113] on div "PCA Question" at bounding box center [247, 118] width 112 height 16
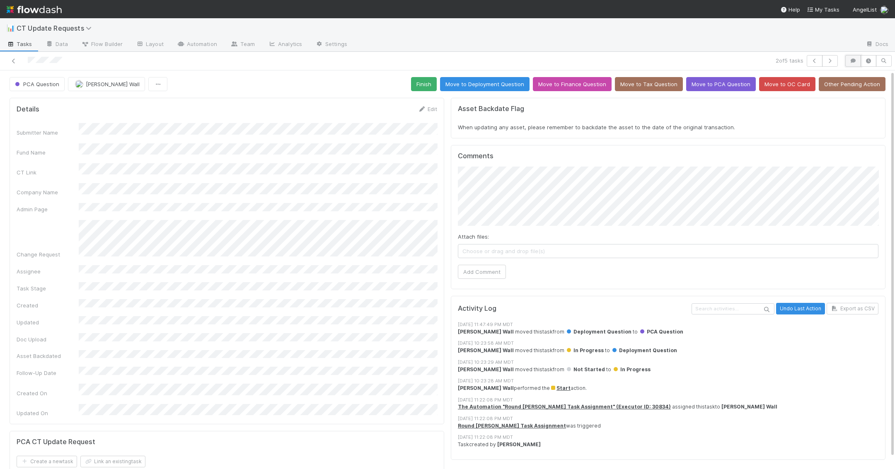
click at [693, 65] on button "button" at bounding box center [853, 61] width 16 height 12
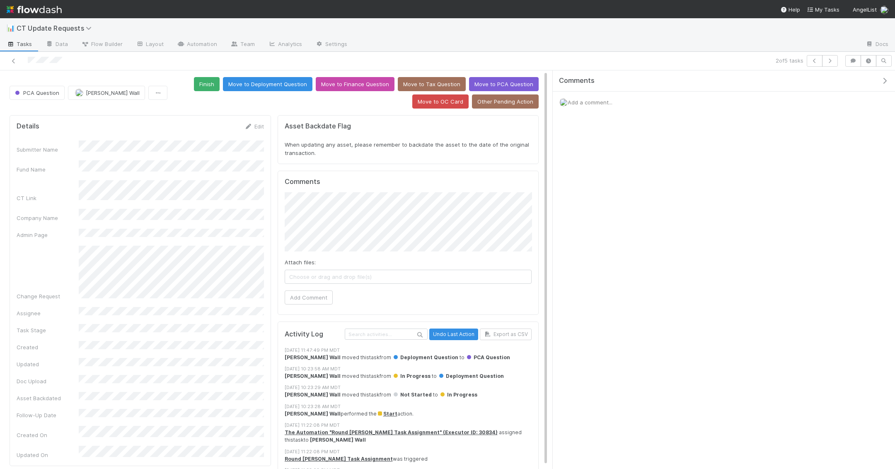
click at [691, 107] on div "Add a comment..." at bounding box center [724, 103] width 342 height 22
click at [592, 101] on span "Add a comment..." at bounding box center [589, 102] width 45 height 7
click at [693, 79] on icon "button" at bounding box center [884, 80] width 8 height 7
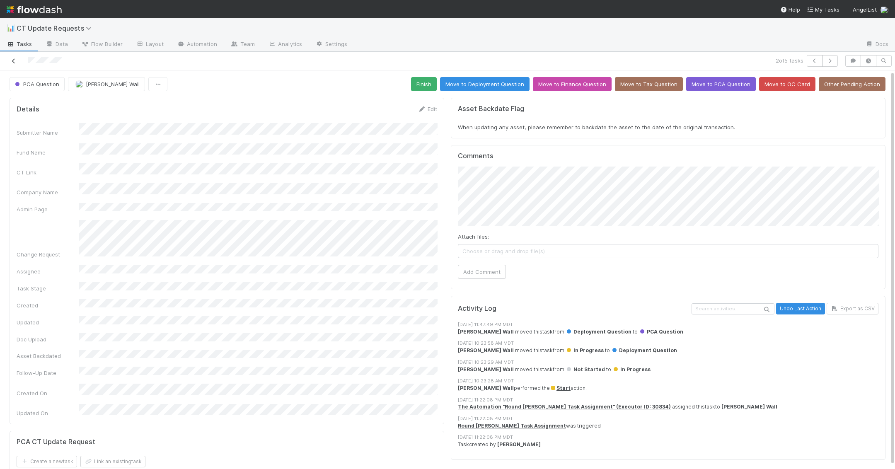
click at [17, 58] on icon at bounding box center [14, 60] width 8 height 5
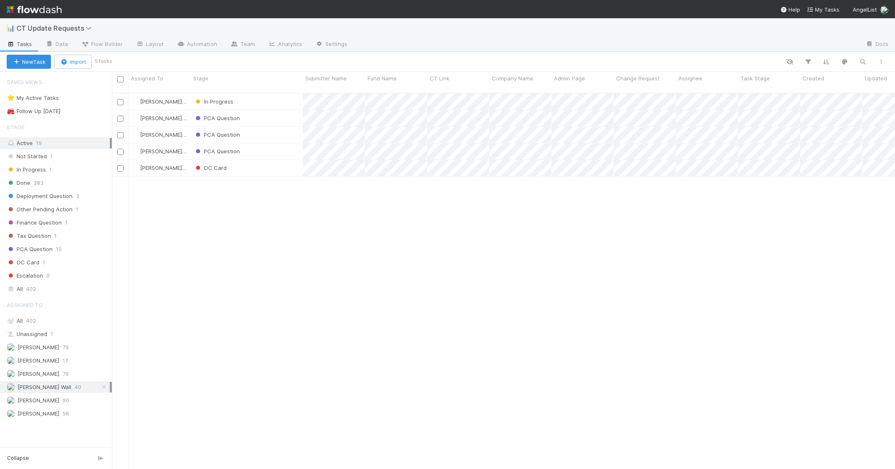
scroll to position [383, 783]
click at [297, 112] on div "PCA Question" at bounding box center [247, 118] width 112 height 16
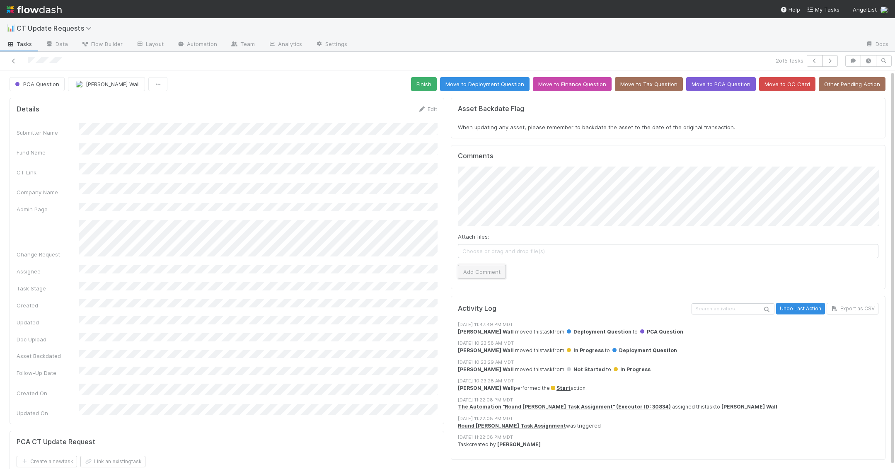
click at [469, 274] on button "Add Comment" at bounding box center [482, 272] width 48 height 14
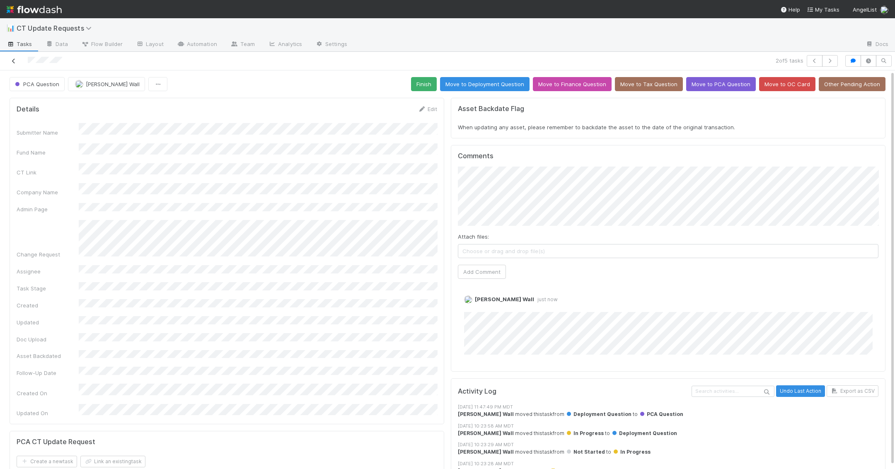
click at [17, 60] on icon at bounding box center [14, 60] width 8 height 5
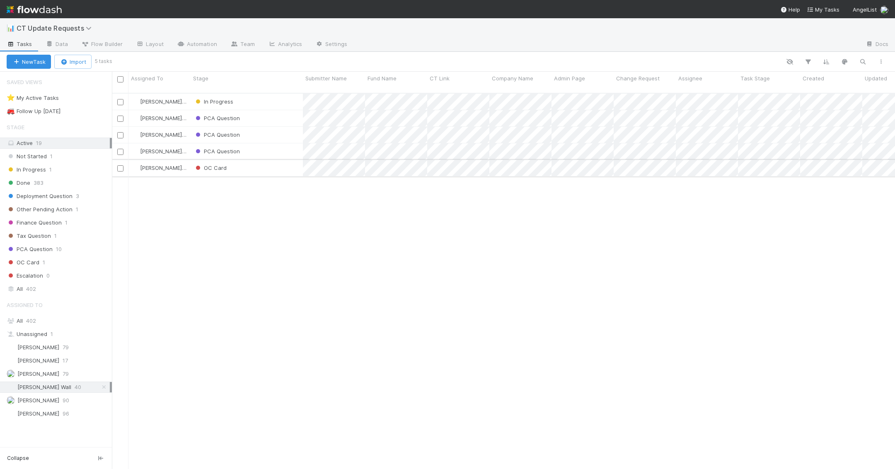
scroll to position [383, 783]
click at [273, 94] on div "In Progress" at bounding box center [247, 102] width 112 height 16
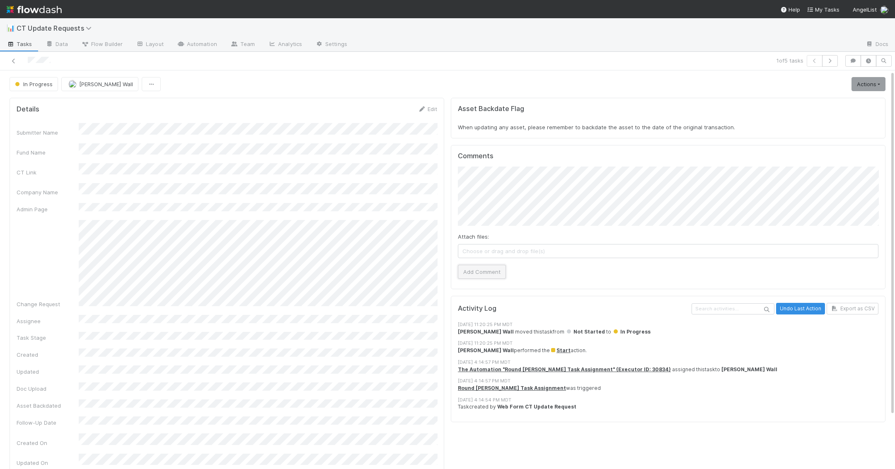
click at [487, 267] on button "Add Comment" at bounding box center [482, 272] width 48 height 14
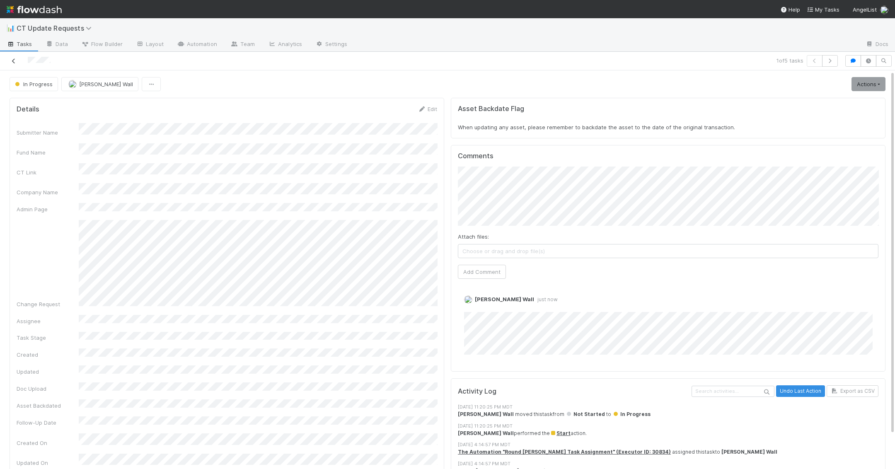
click at [14, 58] on icon at bounding box center [14, 60] width 8 height 5
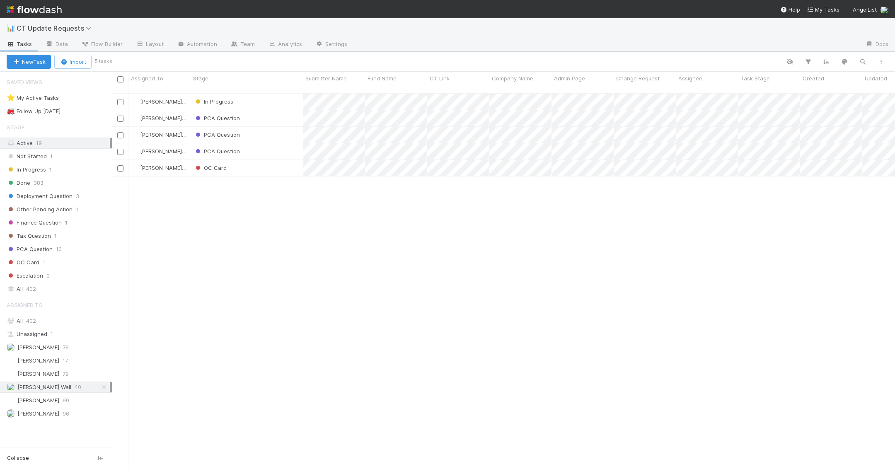
scroll to position [383, 783]
click at [27, 359] on span "Andre Fredrick" at bounding box center [33, 360] width 53 height 10
click at [280, 143] on div "Other Pending Action" at bounding box center [247, 151] width 112 height 16
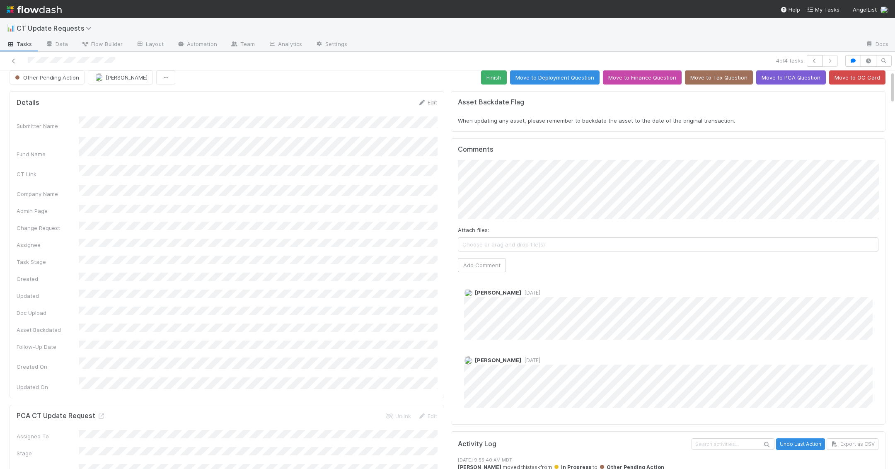
scroll to position [1, 0]
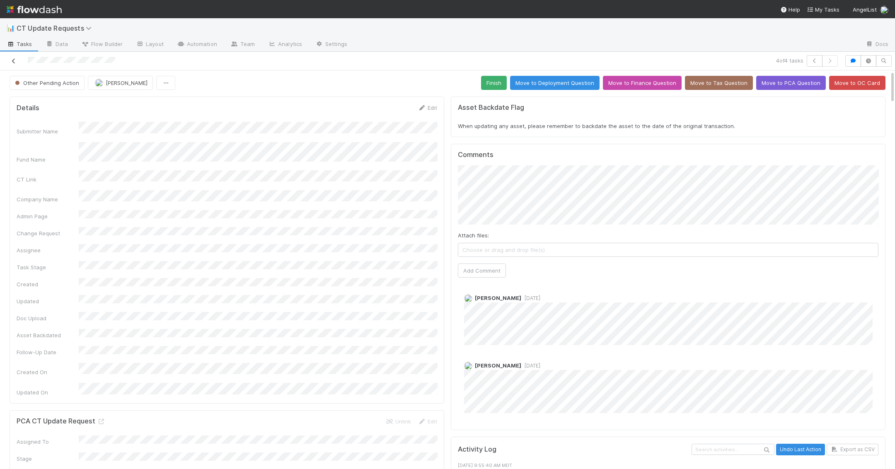
click at [16, 59] on icon at bounding box center [14, 60] width 8 height 5
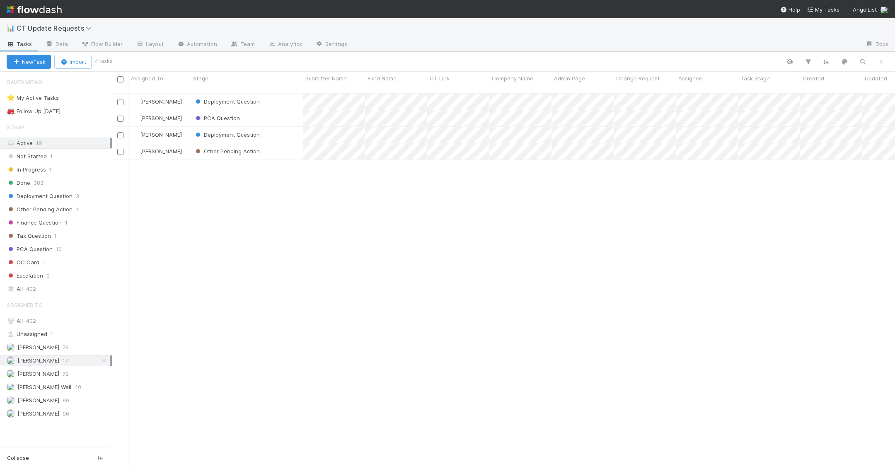
scroll to position [383, 783]
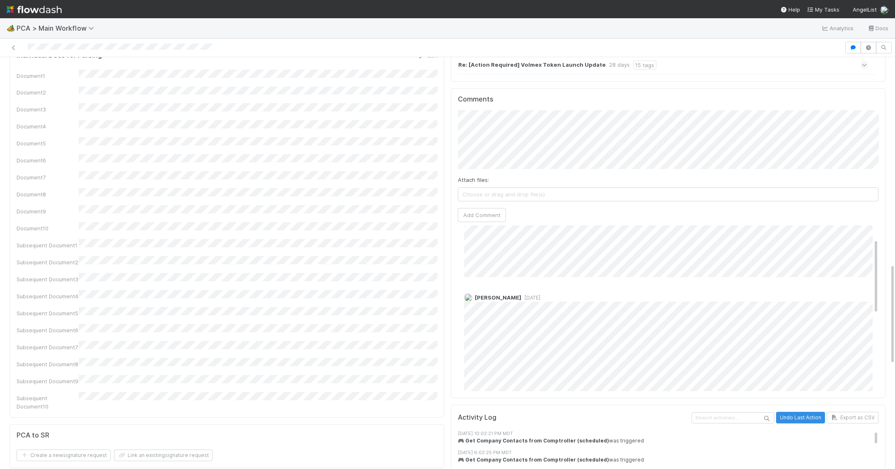
scroll to position [29, 0]
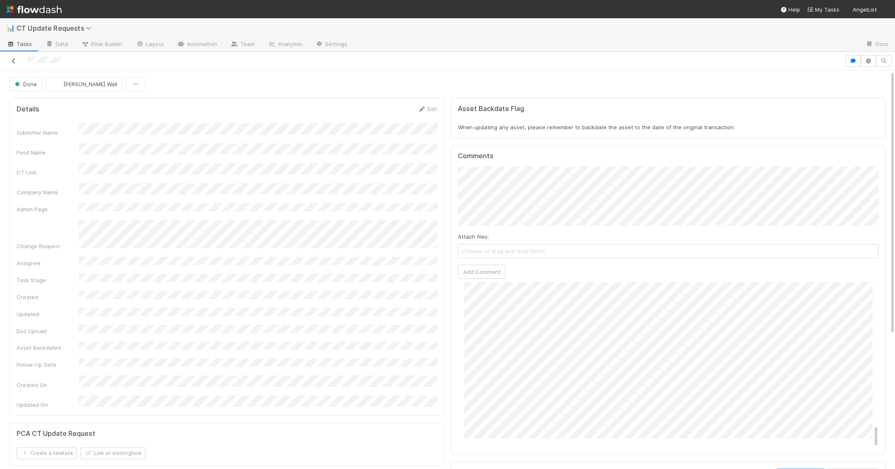
click at [16, 58] on icon at bounding box center [14, 60] width 8 height 5
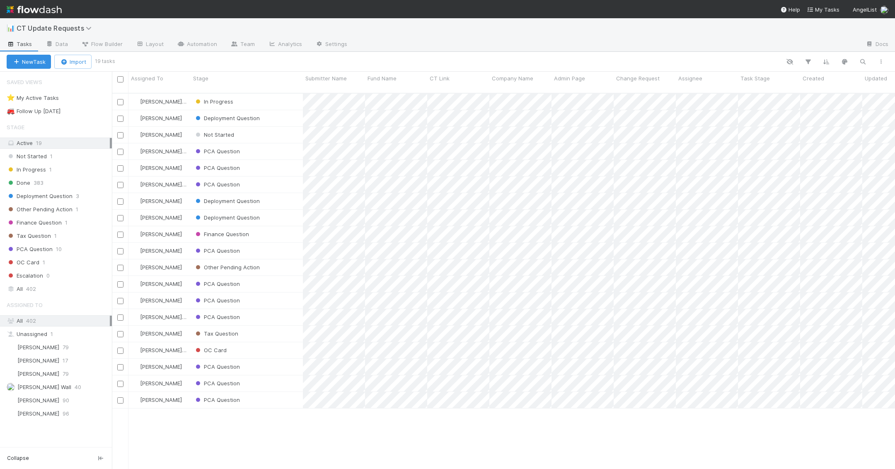
scroll to position [383, 783]
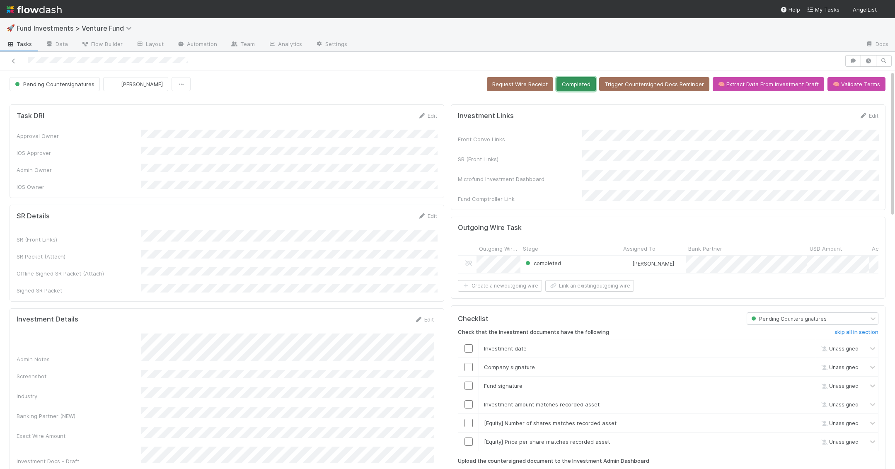
click at [579, 80] on button "Completed" at bounding box center [575, 84] width 39 height 14
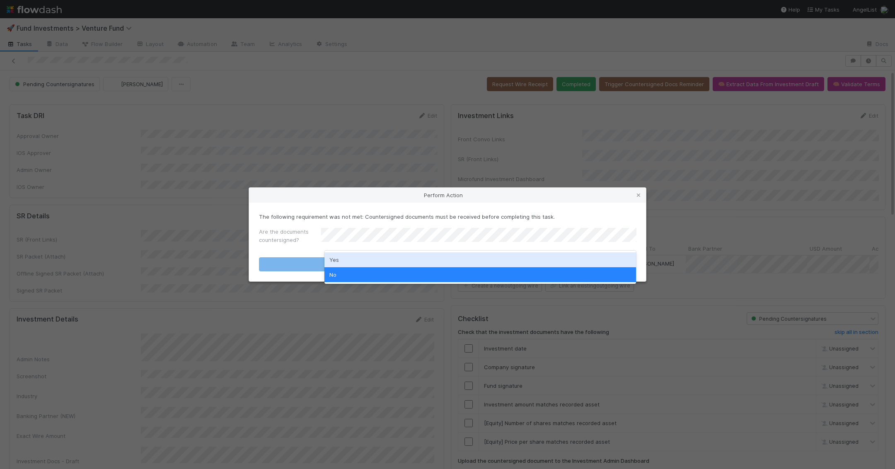
click at [411, 256] on div "Yes" at bounding box center [480, 259] width 312 height 15
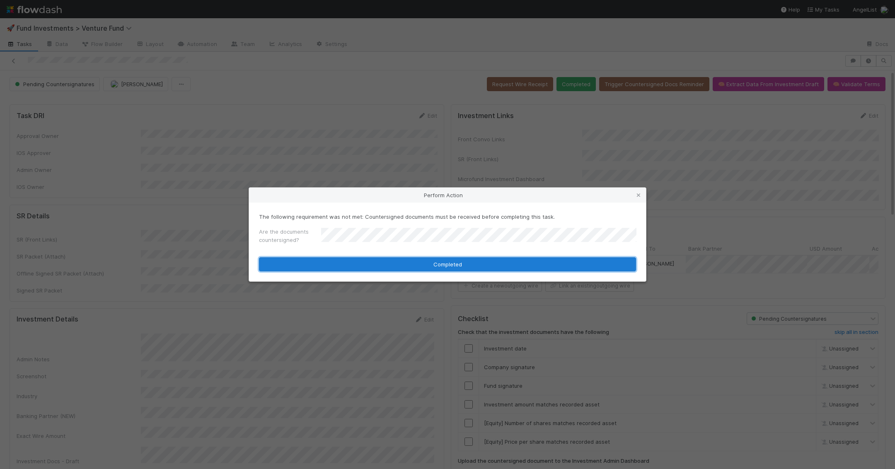
click at [412, 266] on button "Completed" at bounding box center [447, 264] width 377 height 14
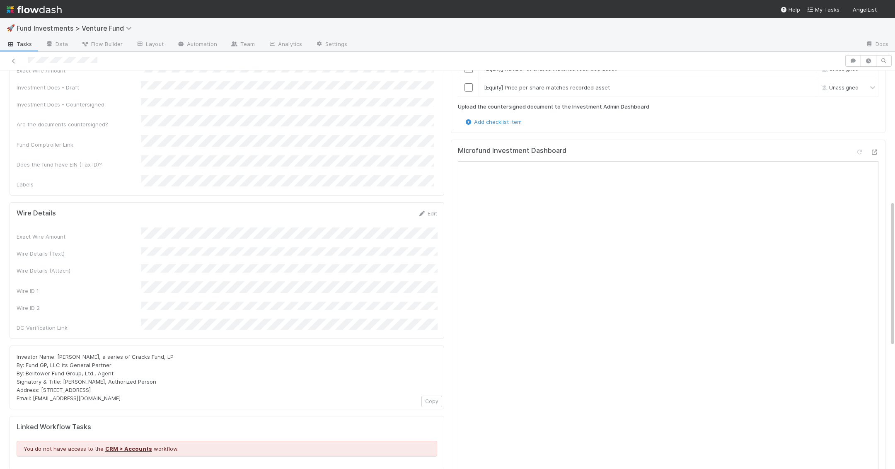
scroll to position [383, 0]
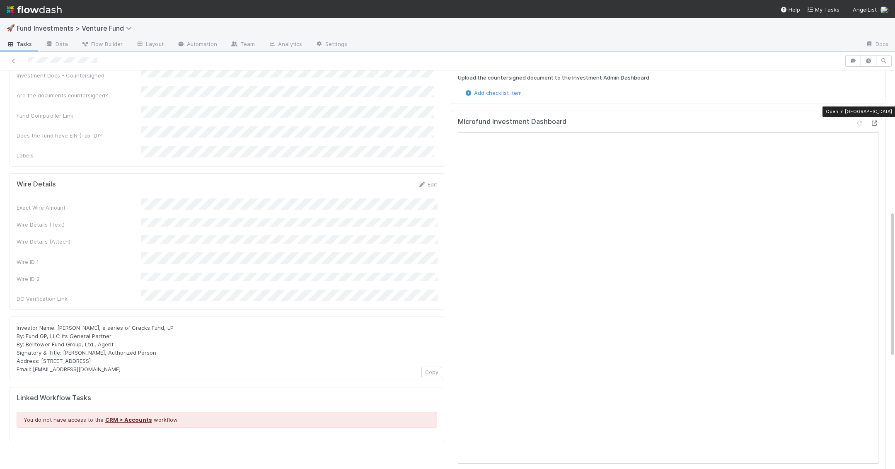
click at [874, 119] on div at bounding box center [874, 123] width 8 height 8
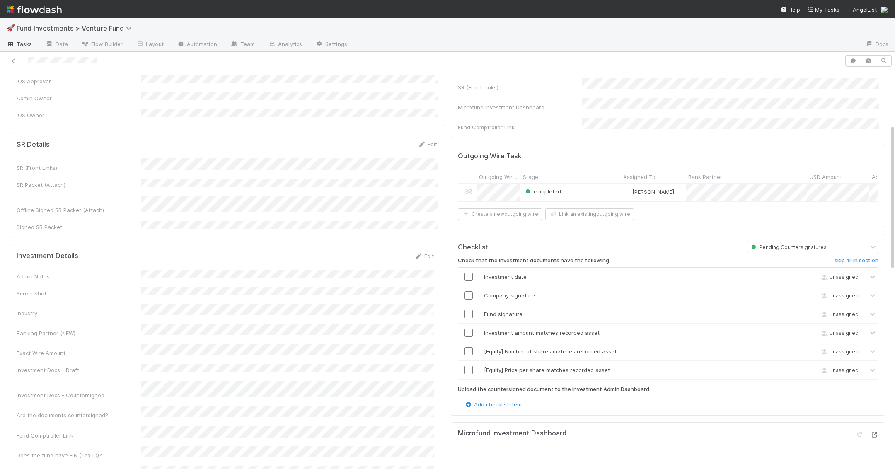
scroll to position [0, 0]
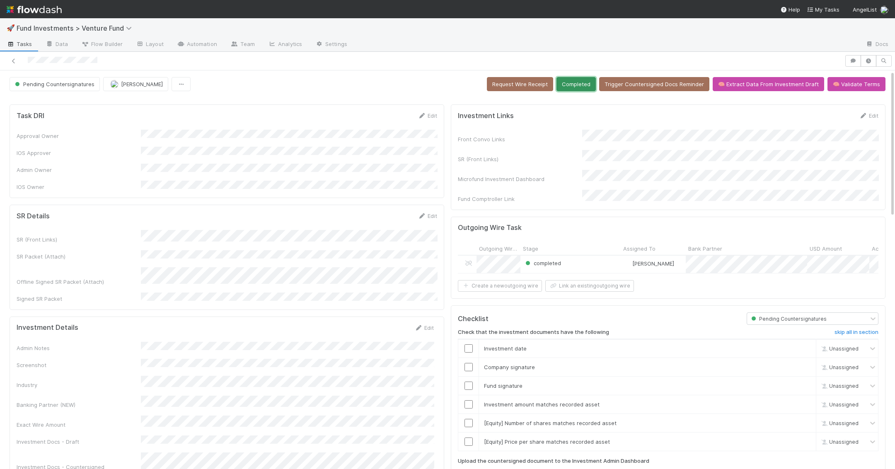
click at [594, 87] on button "Completed" at bounding box center [575, 84] width 39 height 14
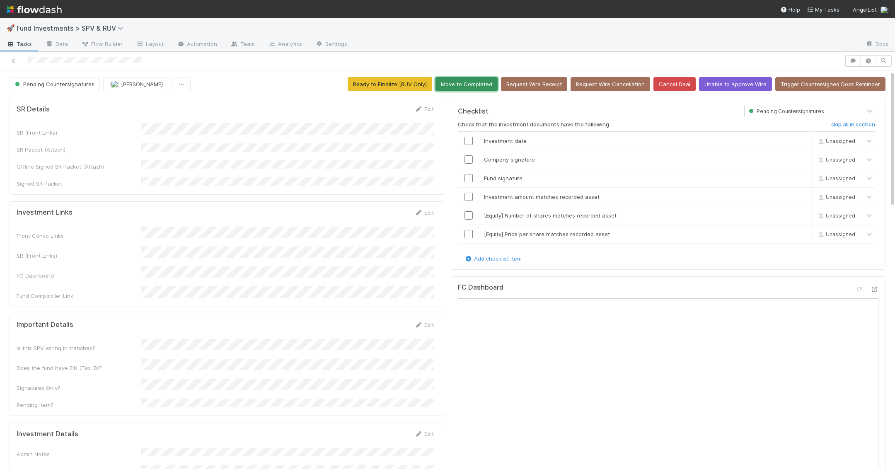
click at [483, 87] on button "Move to Completed" at bounding box center [466, 84] width 62 height 14
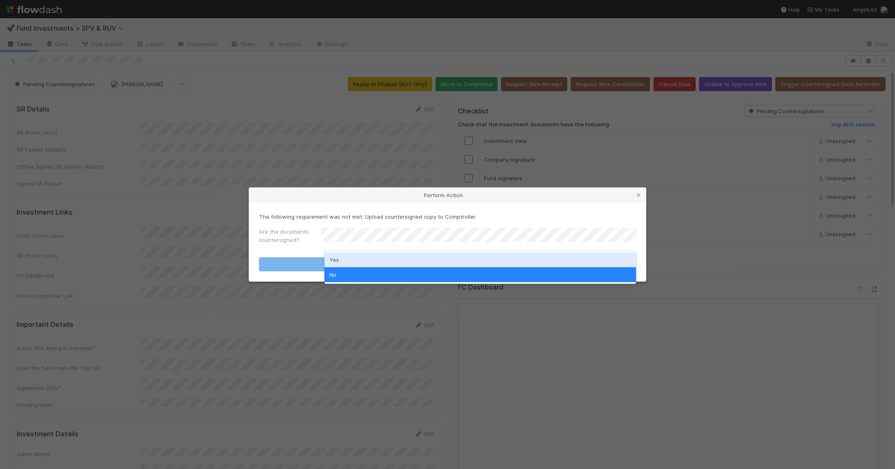
click at [392, 258] on div "Yes" at bounding box center [480, 259] width 312 height 15
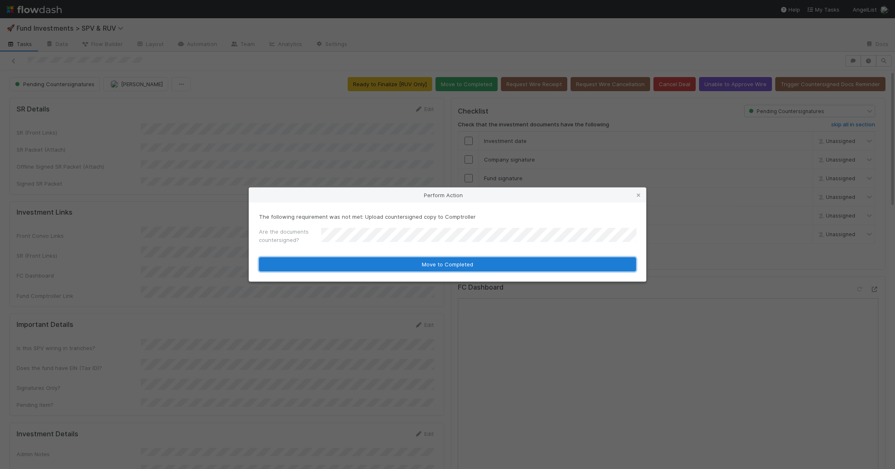
click at [386, 266] on button "Move to Completed" at bounding box center [447, 264] width 377 height 14
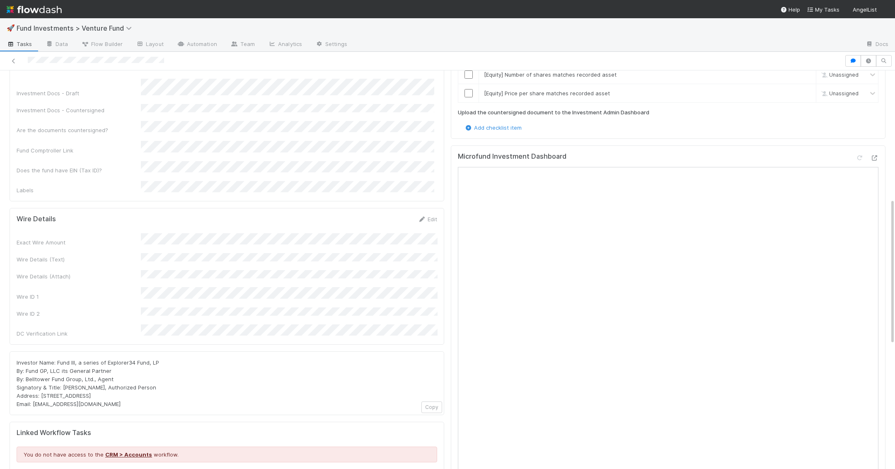
scroll to position [345, 0]
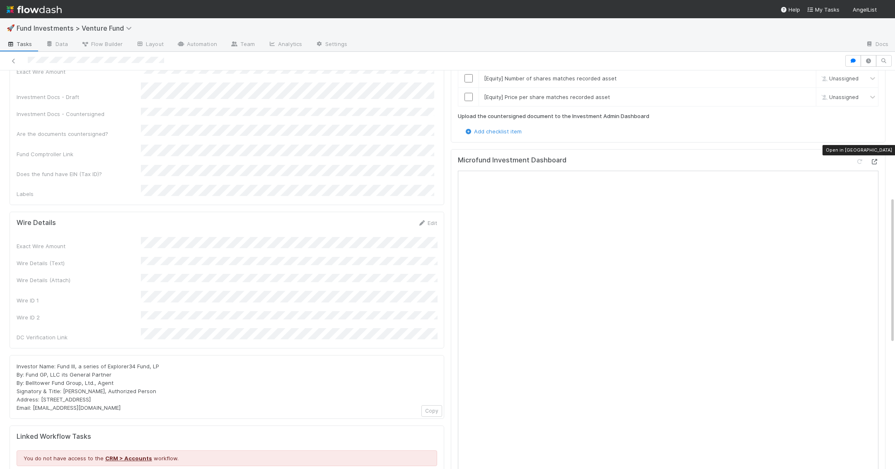
click at [877, 159] on icon at bounding box center [874, 161] width 8 height 5
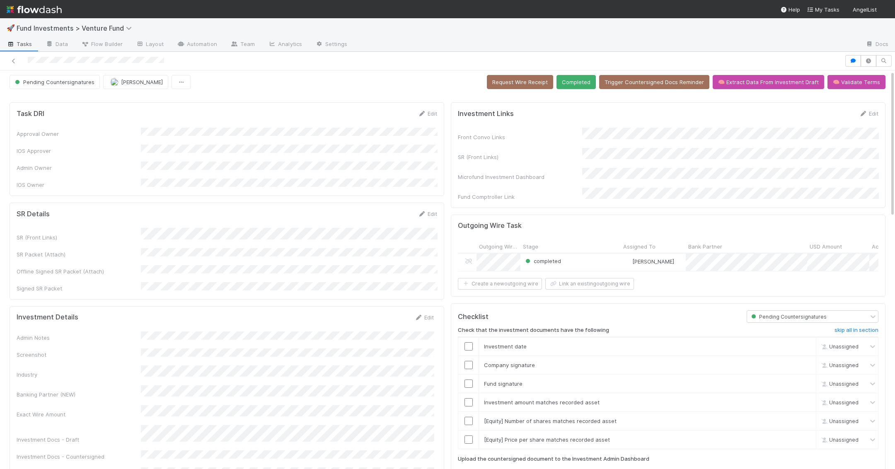
scroll to position [0, 0]
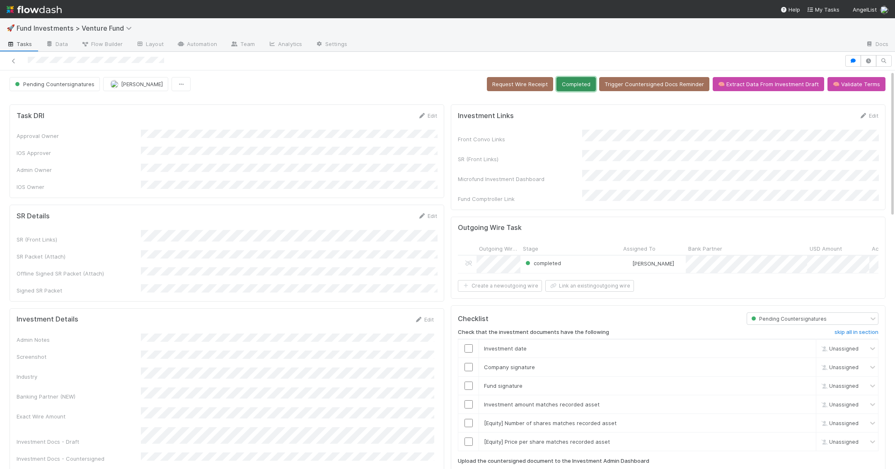
click at [592, 84] on button "Completed" at bounding box center [575, 84] width 39 height 14
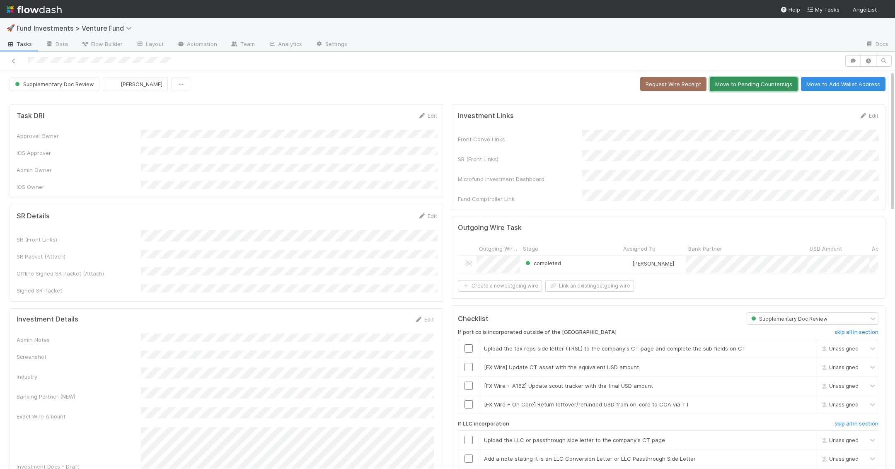
click at [757, 78] on button "Move to Pending Countersigs" at bounding box center [754, 84] width 88 height 14
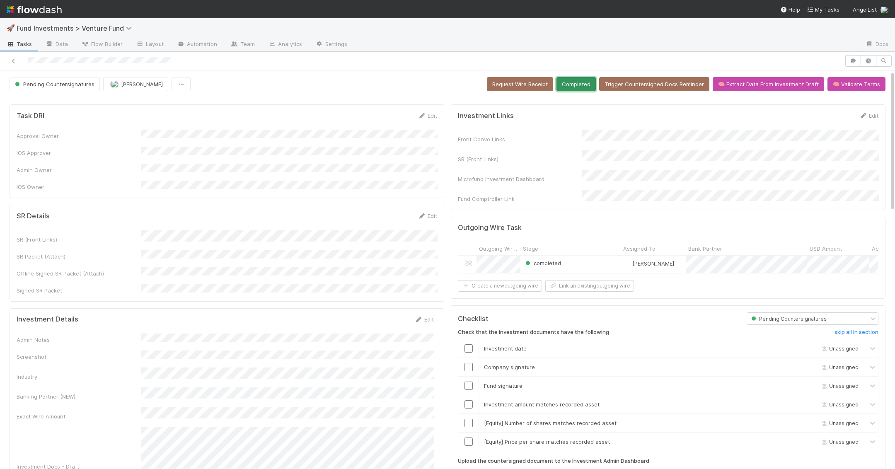
click at [583, 87] on button "Completed" at bounding box center [575, 84] width 39 height 14
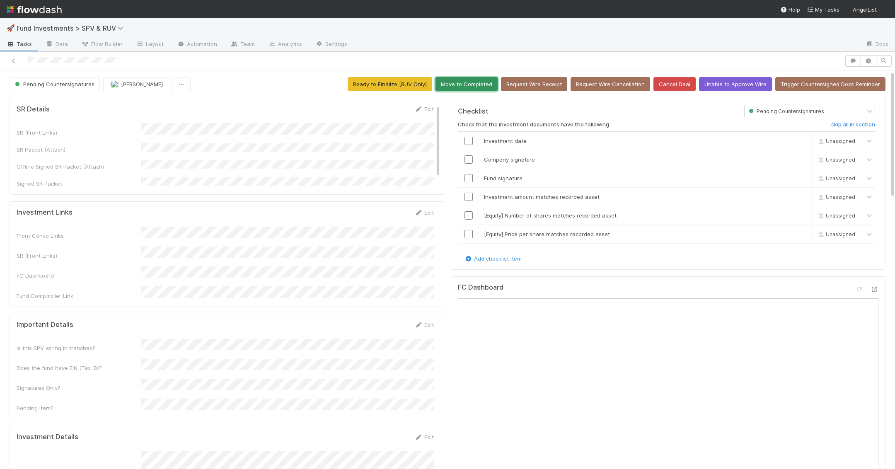
click at [488, 85] on button "Move to Completed" at bounding box center [466, 84] width 62 height 14
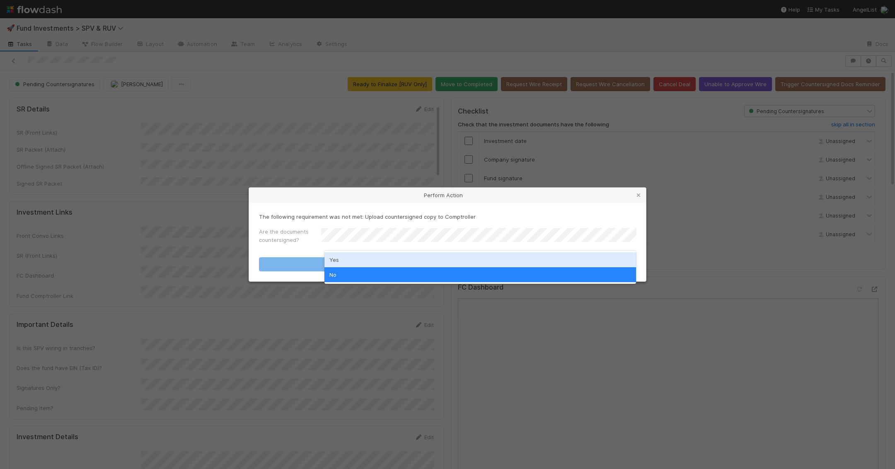
click at [341, 261] on div "Yes" at bounding box center [480, 259] width 312 height 15
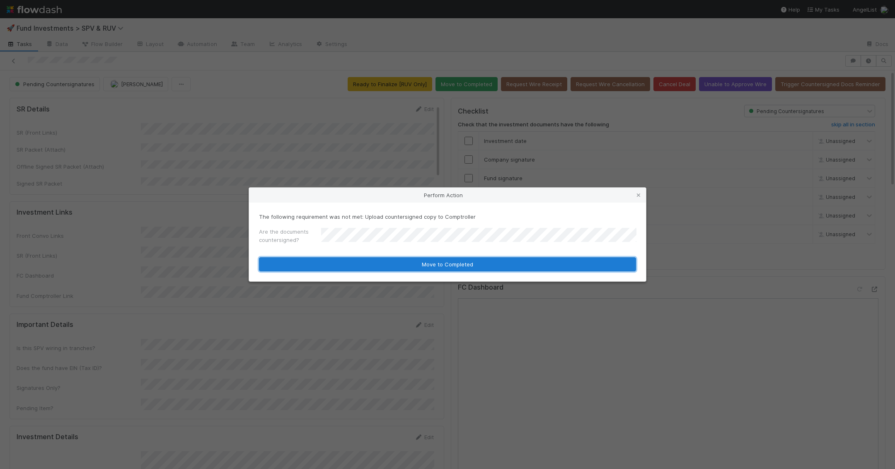
click at [341, 266] on button "Move to Completed" at bounding box center [447, 264] width 377 height 14
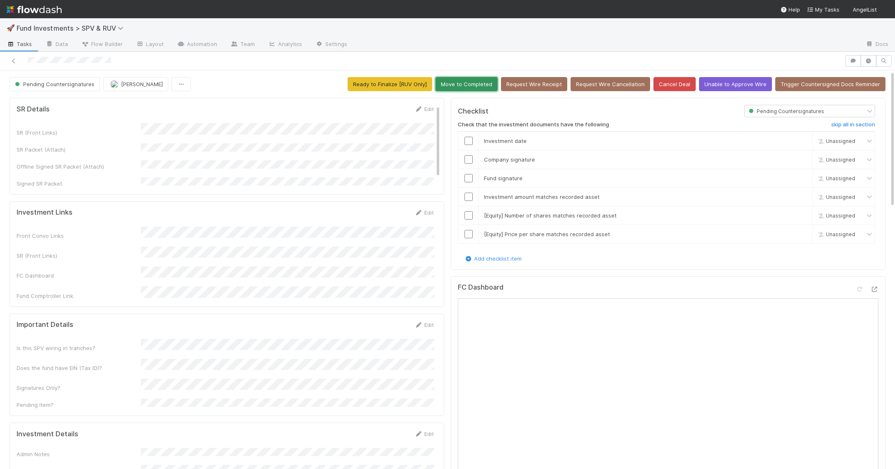
click at [483, 89] on button "Move to Completed" at bounding box center [466, 84] width 62 height 14
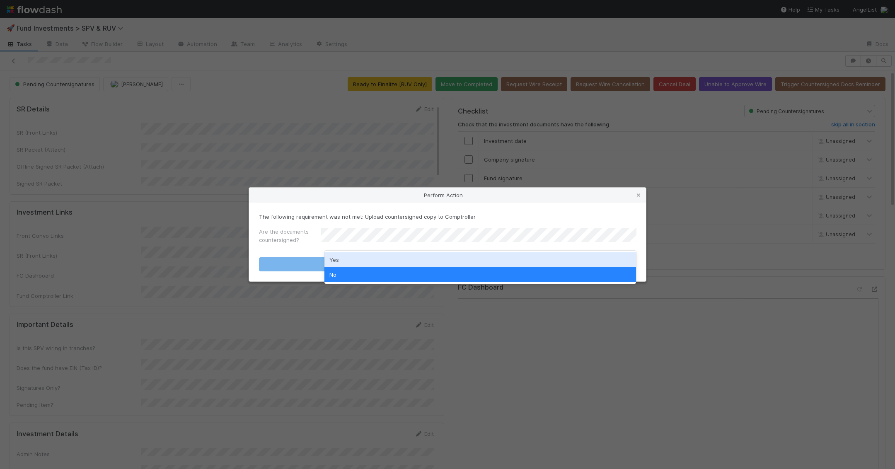
click at [408, 255] on div "Yes" at bounding box center [480, 259] width 312 height 15
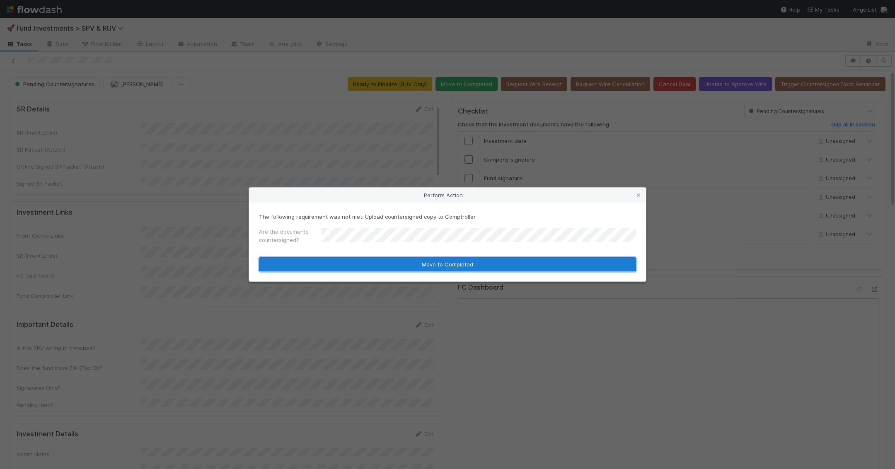
click at [408, 268] on button "Move to Completed" at bounding box center [447, 264] width 377 height 14
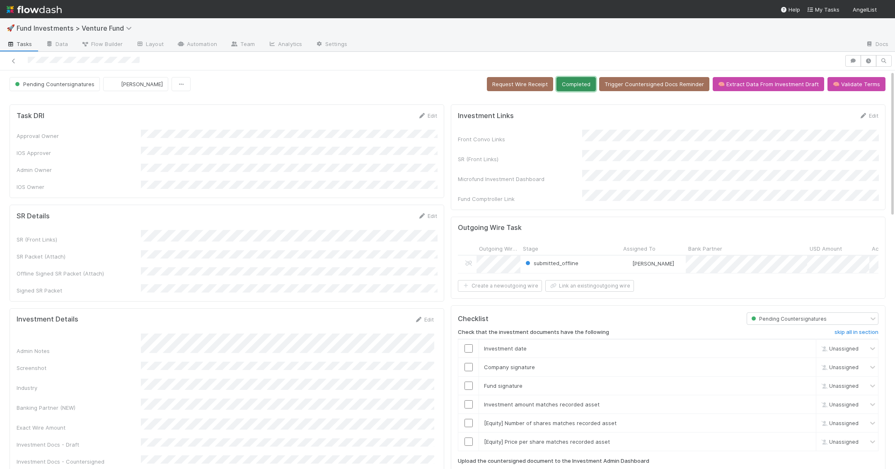
click at [588, 84] on button "Completed" at bounding box center [575, 84] width 39 height 14
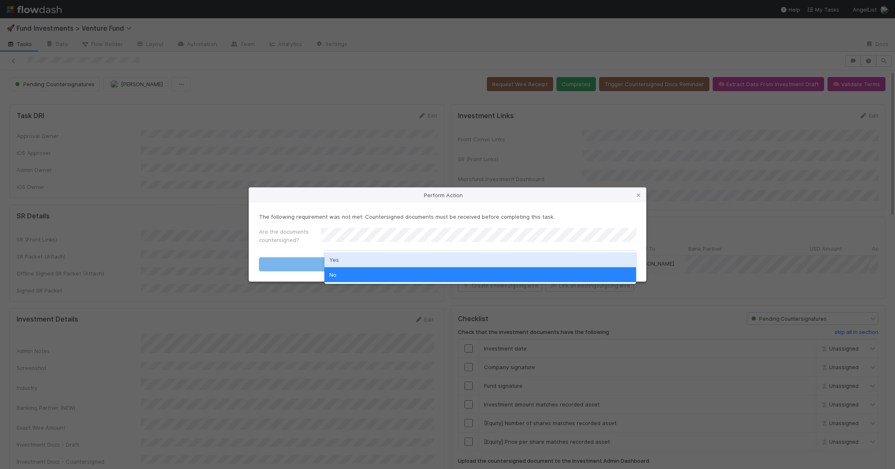
click at [529, 252] on div "Yes" at bounding box center [480, 259] width 312 height 15
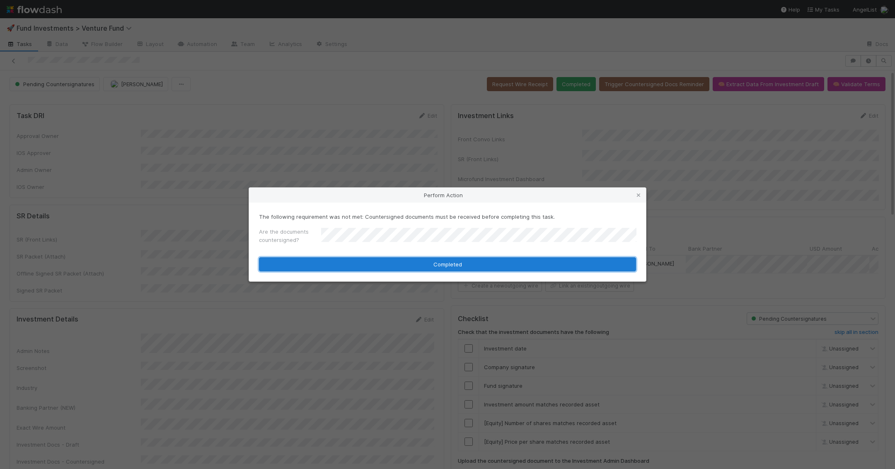
click at [529, 263] on button "Completed" at bounding box center [447, 264] width 377 height 14
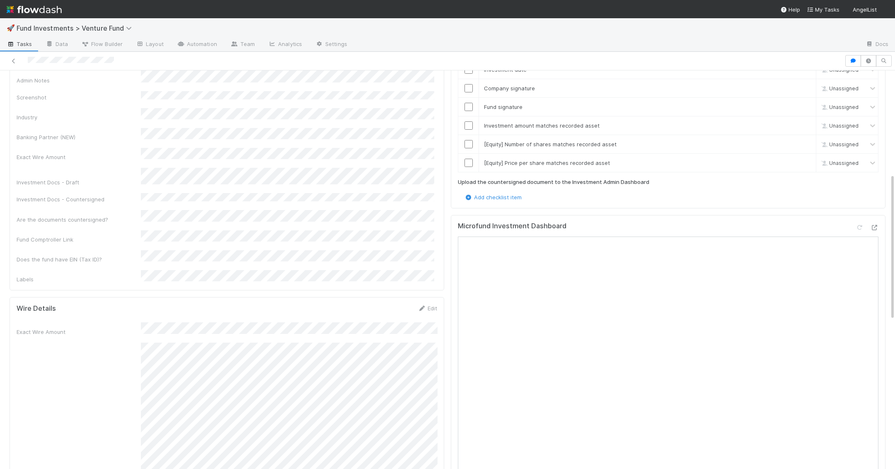
scroll to position [278, 0]
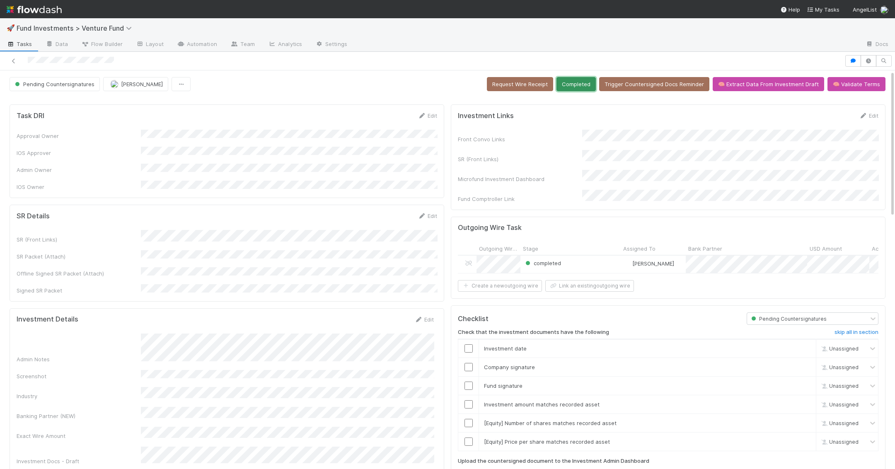
click at [592, 81] on button "Completed" at bounding box center [575, 84] width 39 height 14
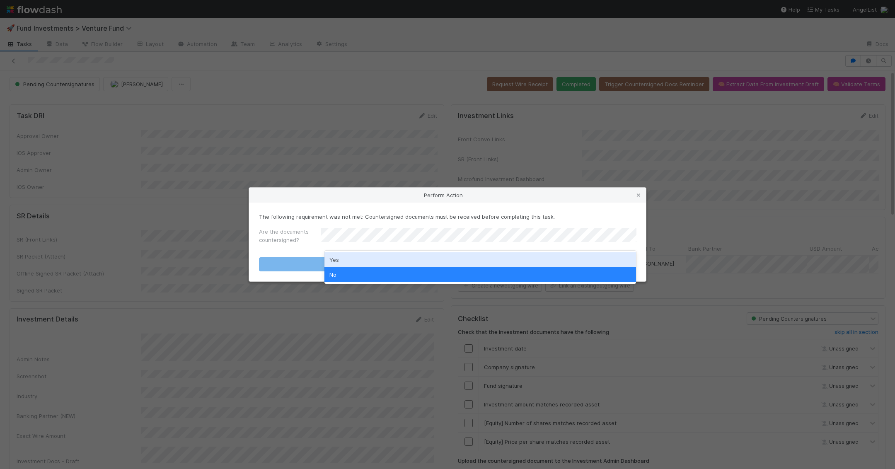
click at [391, 258] on div "Yes" at bounding box center [480, 259] width 312 height 15
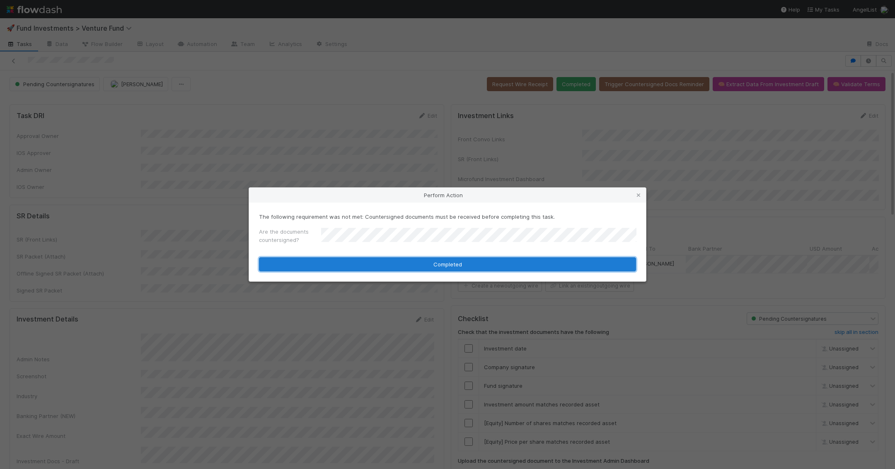
click at [391, 266] on button "Completed" at bounding box center [447, 264] width 377 height 14
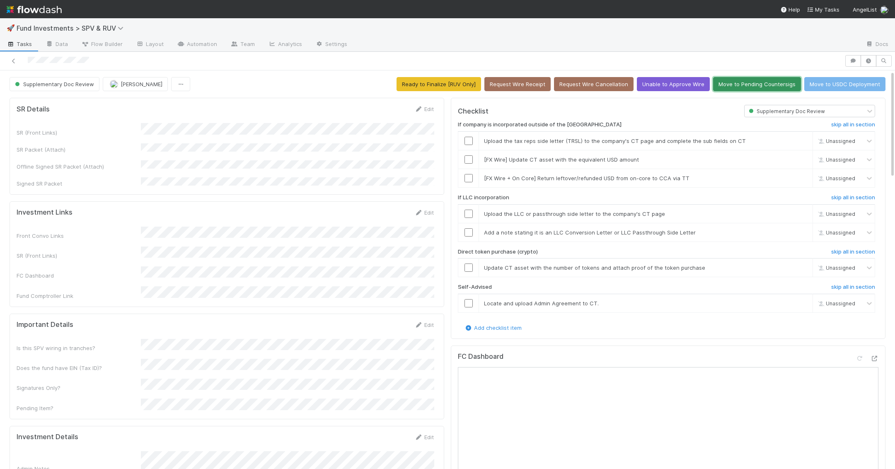
click at [764, 87] on button "Move to Pending Countersigs" at bounding box center [757, 84] width 88 height 14
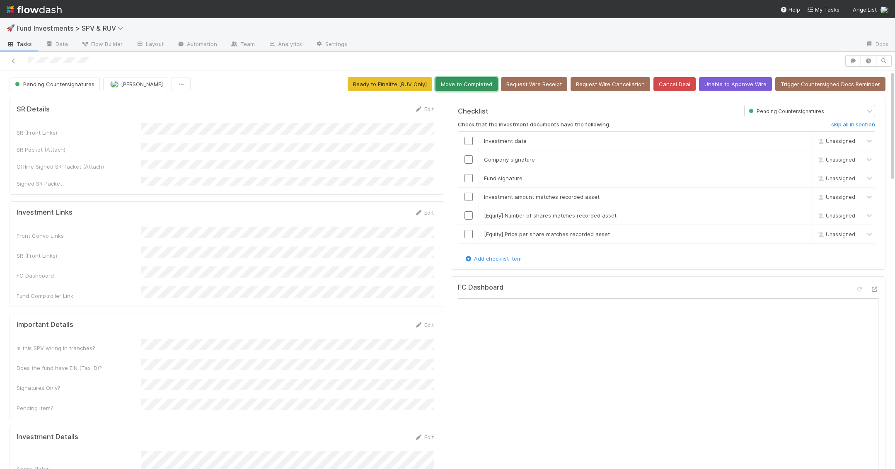
click at [467, 81] on button "Move to Completed" at bounding box center [466, 84] width 62 height 14
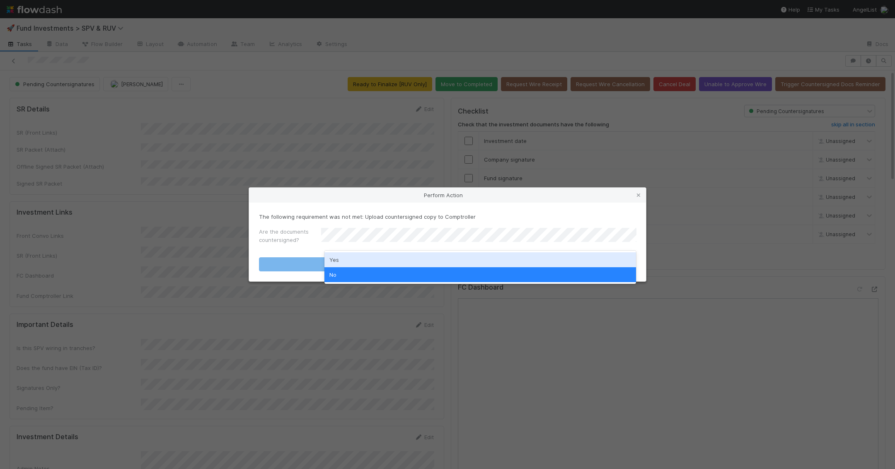
click at [421, 258] on div "Yes" at bounding box center [480, 259] width 312 height 15
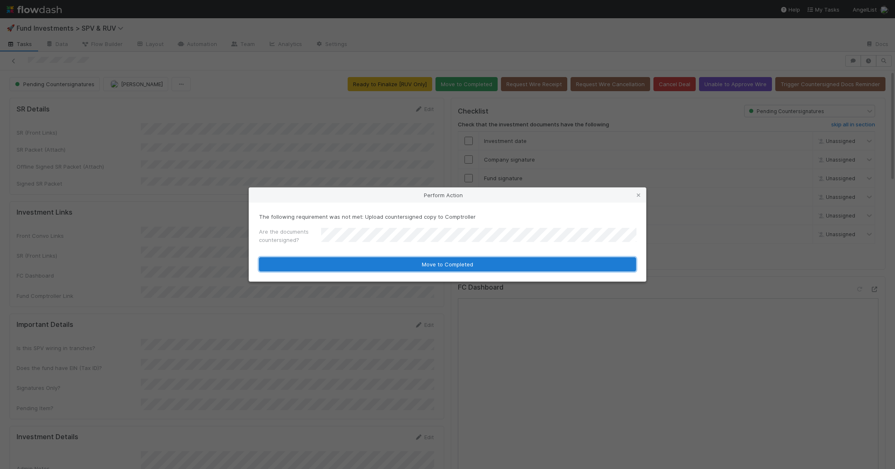
click at [427, 268] on button "Move to Completed" at bounding box center [447, 264] width 377 height 14
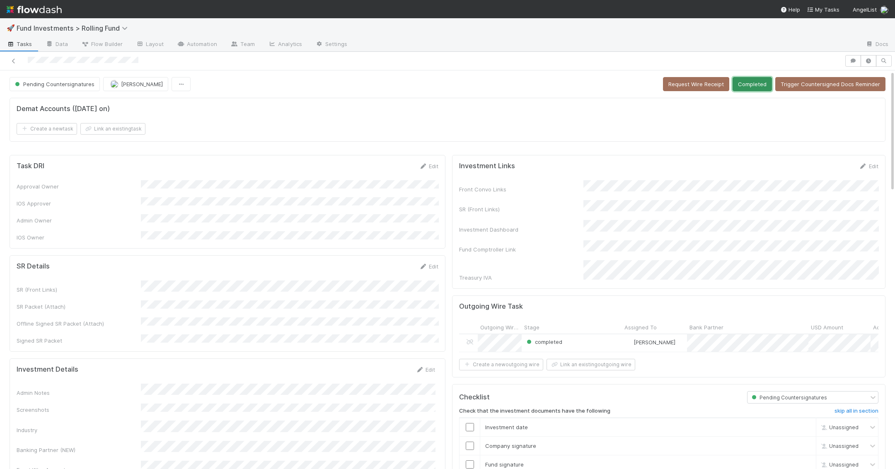
click at [753, 85] on button "Completed" at bounding box center [751, 84] width 39 height 14
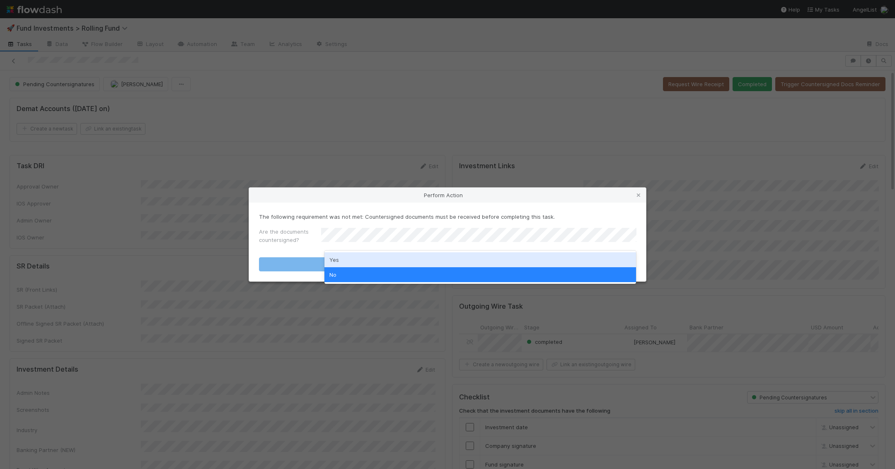
click at [449, 261] on div "Yes" at bounding box center [480, 259] width 312 height 15
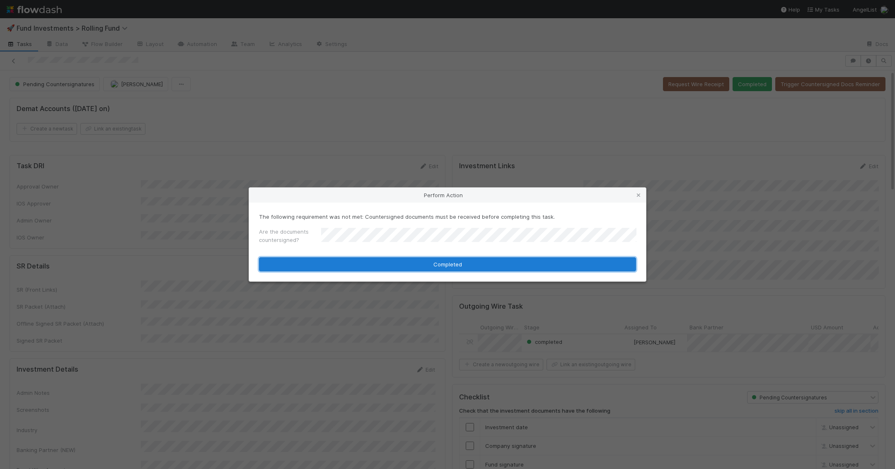
click at [448, 268] on button "Completed" at bounding box center [447, 264] width 377 height 14
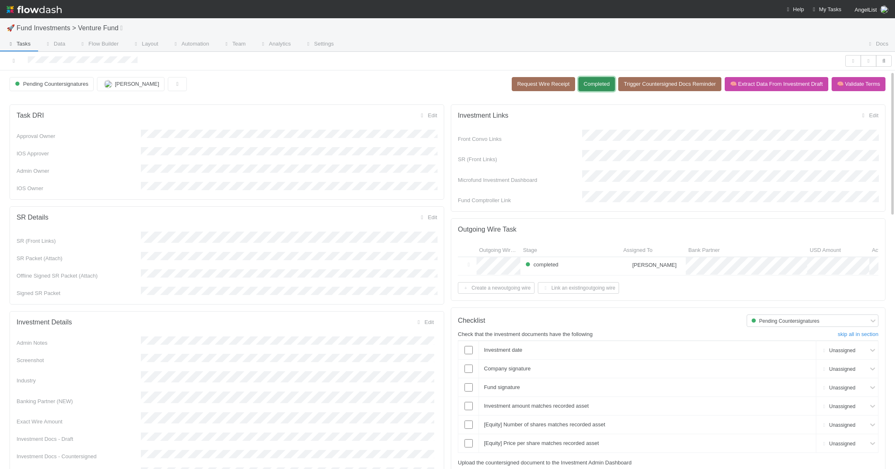
click at [593, 85] on button "Completed" at bounding box center [596, 84] width 37 height 14
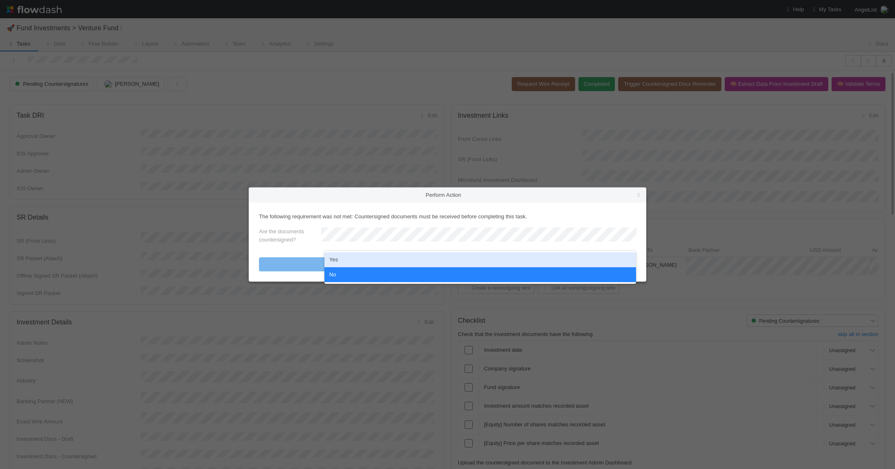
click at [419, 256] on div "Yes" at bounding box center [480, 259] width 312 height 15
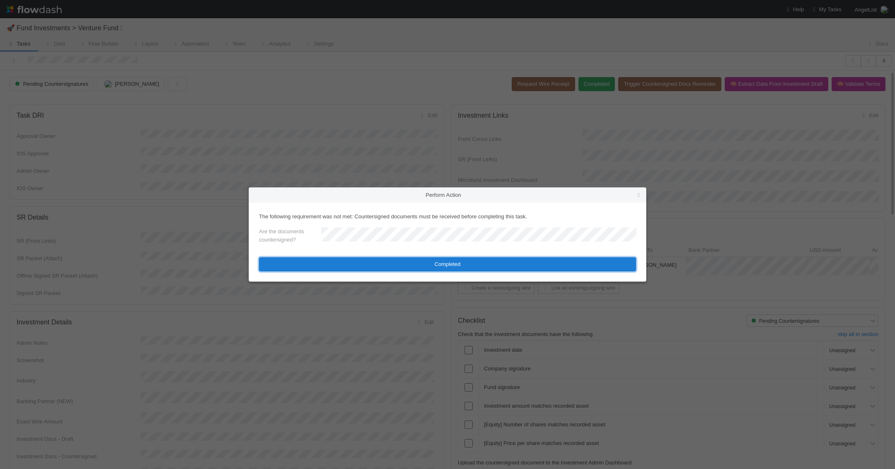
click at [419, 266] on button "Completed" at bounding box center [447, 264] width 377 height 14
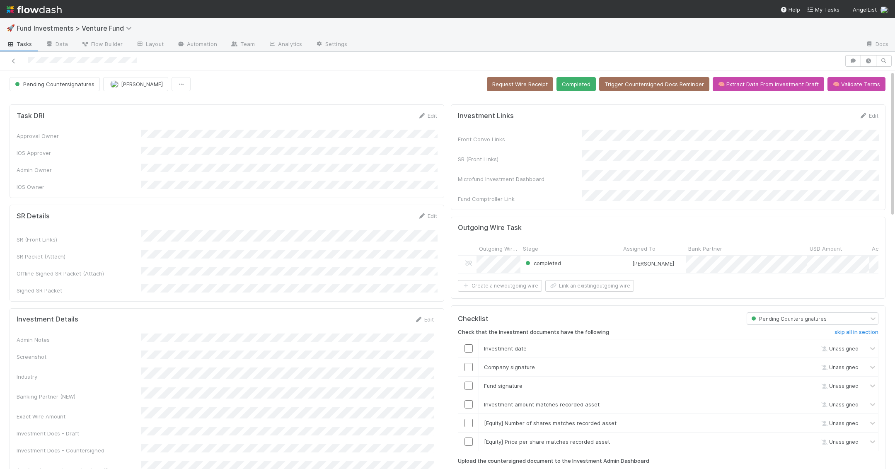
click at [582, 85] on button "Completed" at bounding box center [575, 84] width 39 height 14
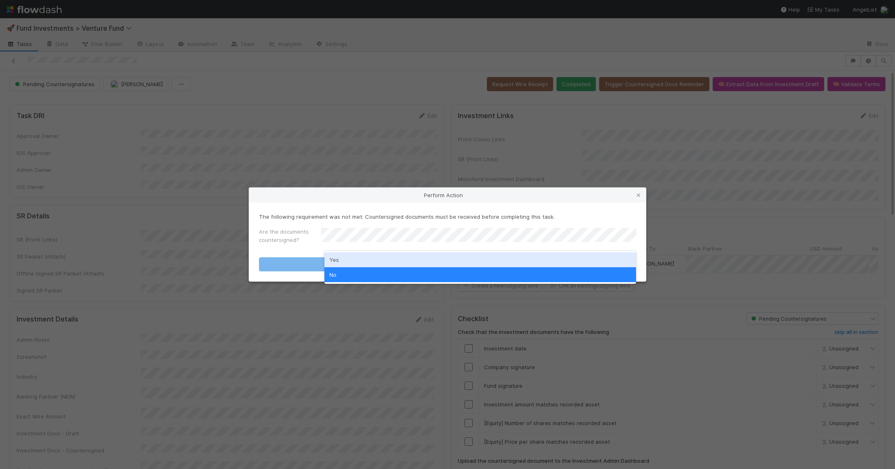
click at [498, 258] on div "Yes" at bounding box center [480, 259] width 312 height 15
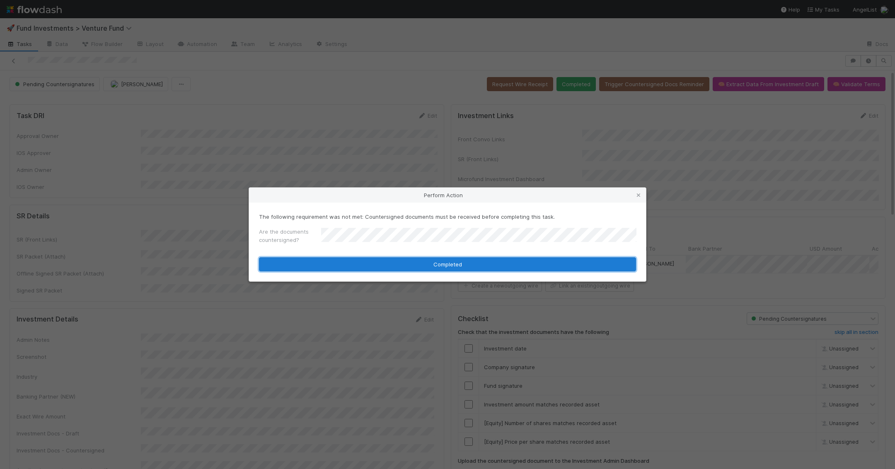
click at [497, 266] on button "Completed" at bounding box center [447, 264] width 377 height 14
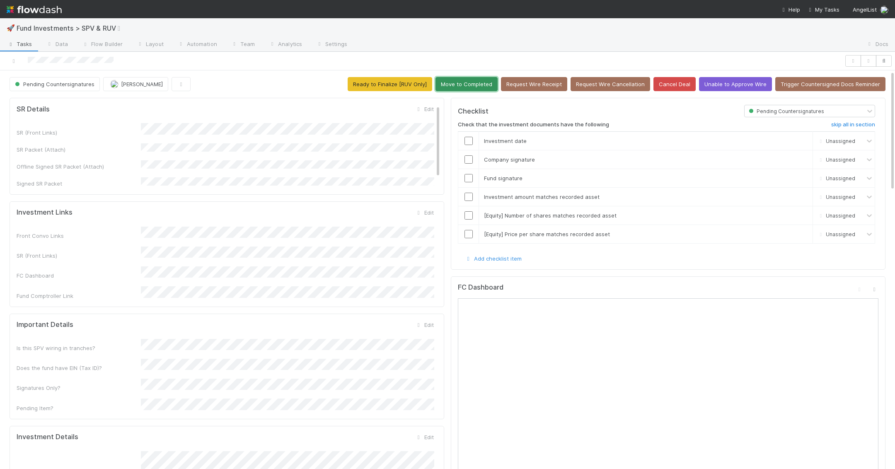
click at [491, 85] on button "Move to Completed" at bounding box center [466, 84] width 62 height 14
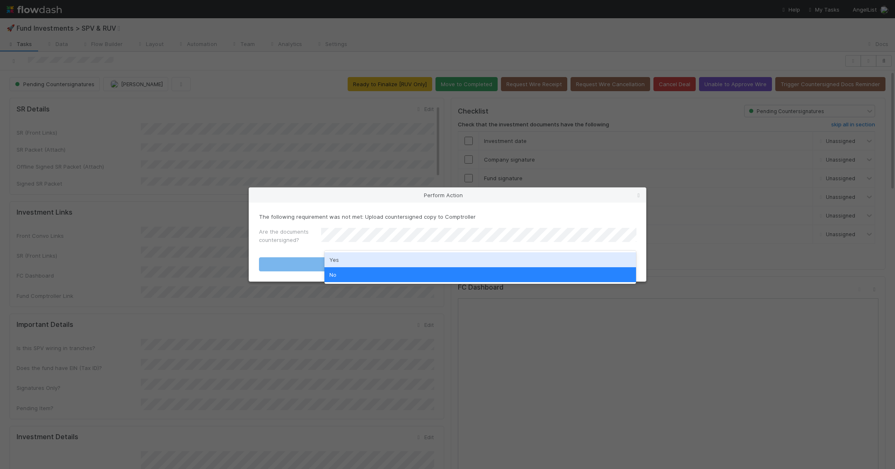
click at [444, 259] on div "Yes" at bounding box center [480, 259] width 312 height 15
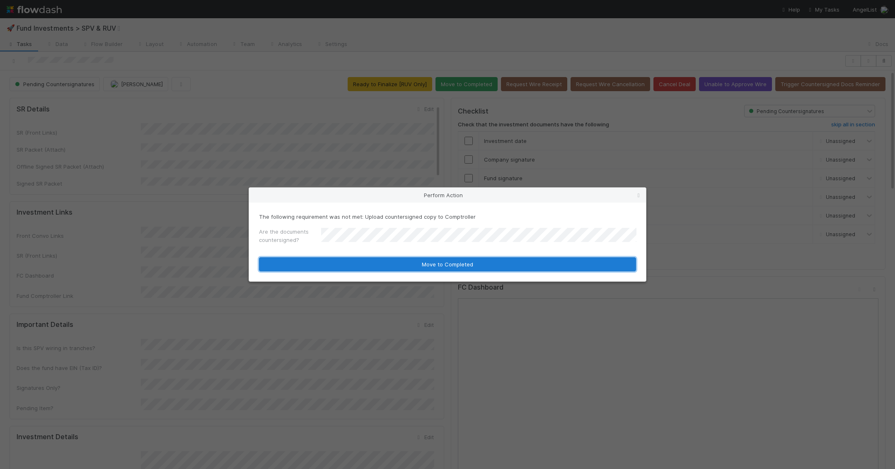
click at [452, 263] on button "Move to Completed" at bounding box center [447, 264] width 377 height 14
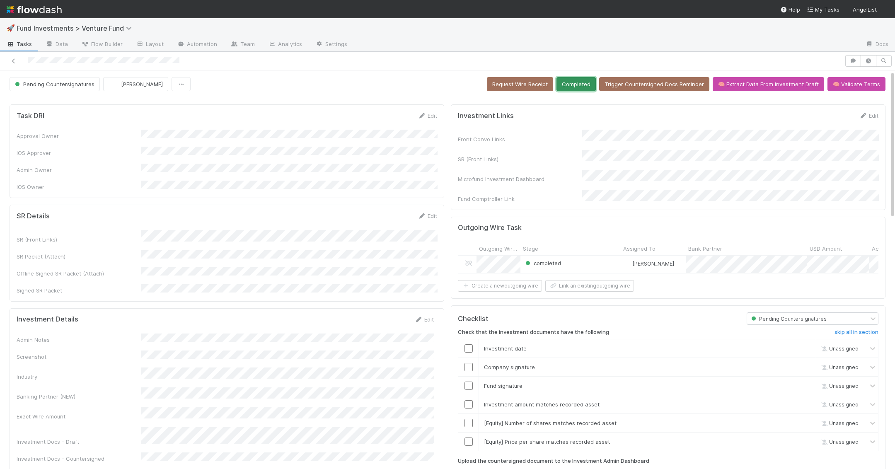
click at [589, 85] on button "Completed" at bounding box center [575, 84] width 39 height 14
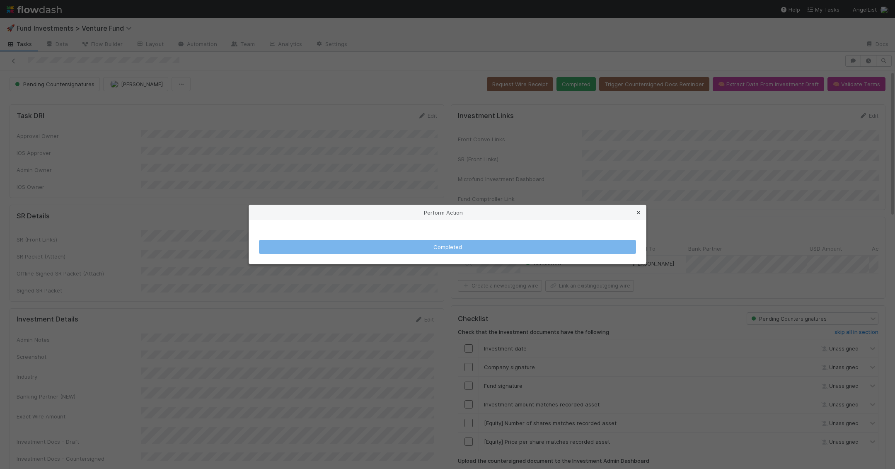
click at [642, 215] on icon at bounding box center [638, 212] width 8 height 5
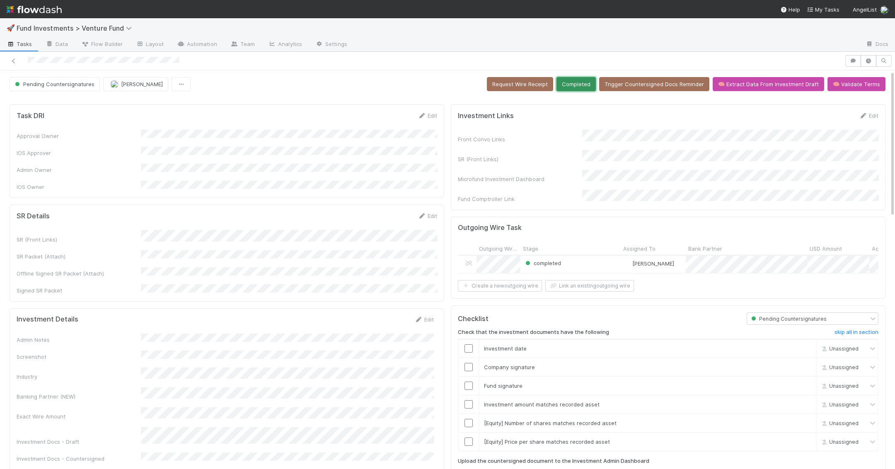
click at [584, 87] on button "Completed" at bounding box center [575, 84] width 39 height 14
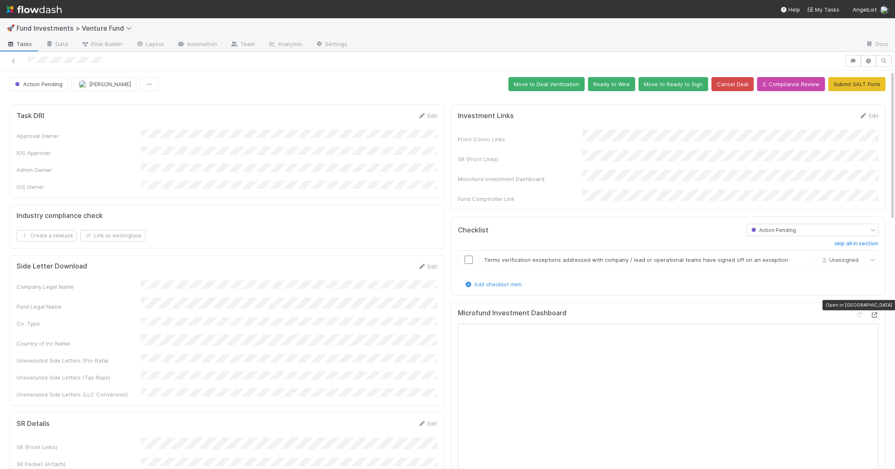
click at [874, 312] on icon at bounding box center [874, 314] width 8 height 5
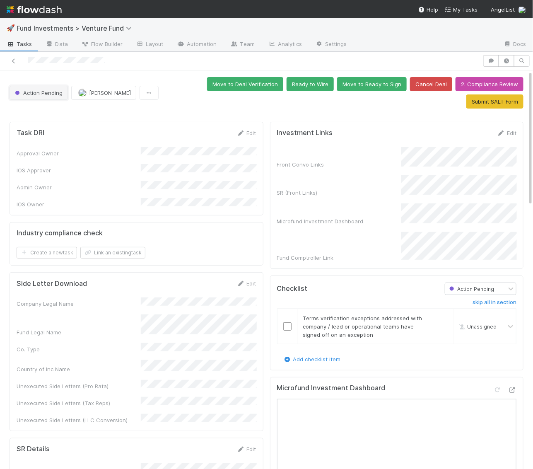
click at [41, 89] on span "Action Pending" at bounding box center [37, 92] width 49 height 7
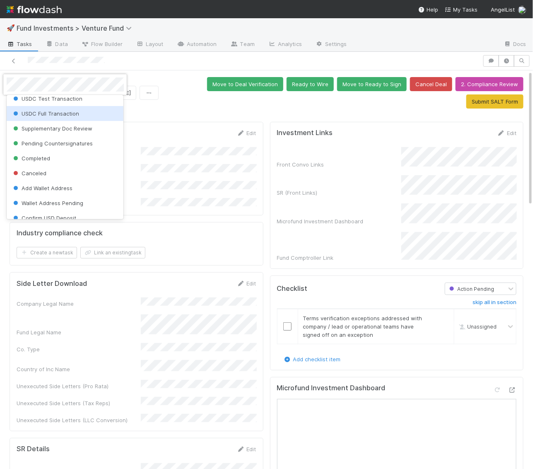
scroll to position [145, 0]
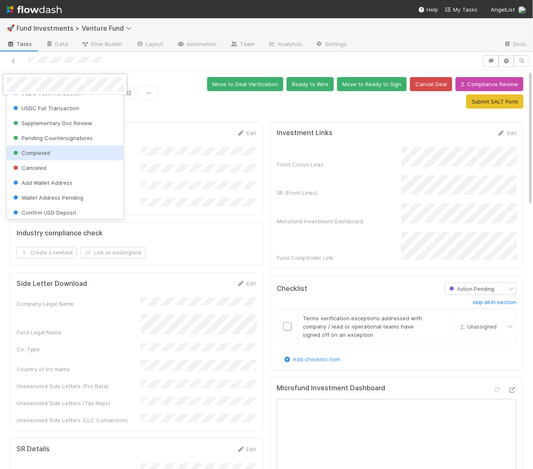
click at [51, 150] on div "Completed" at bounding box center [65, 152] width 117 height 15
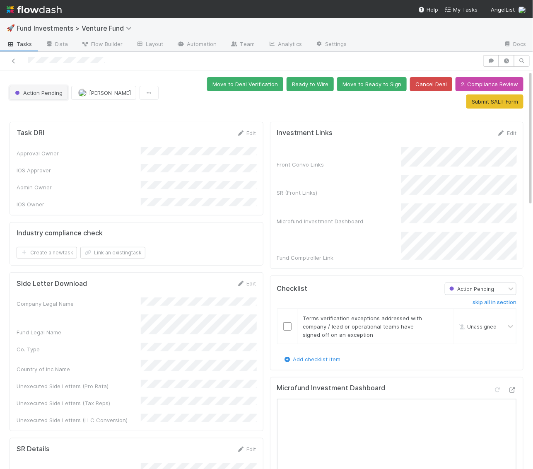
click at [31, 88] on button "Action Pending" at bounding box center [39, 93] width 58 height 14
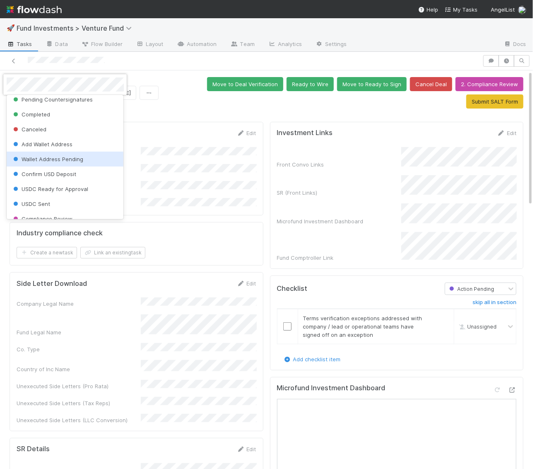
scroll to position [172, 0]
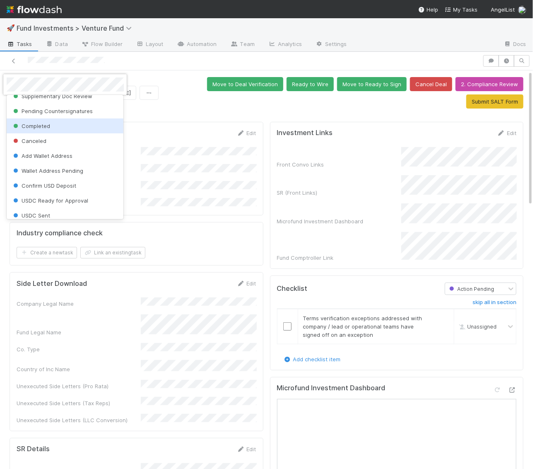
click at [35, 126] on span "Completed" at bounding box center [31, 126] width 39 height 7
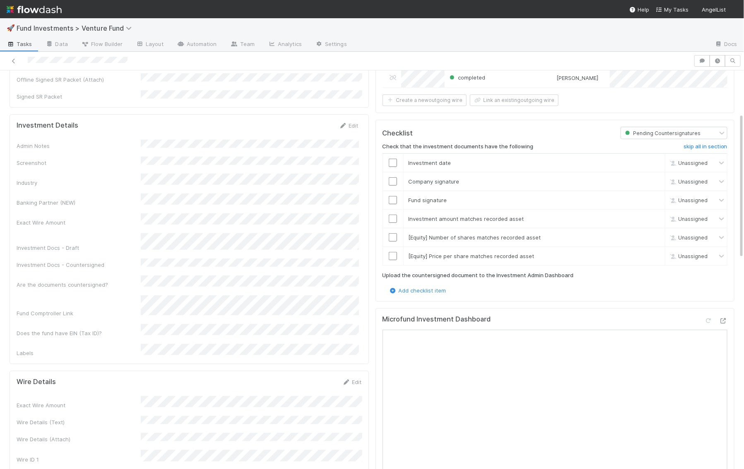
scroll to position [364, 0]
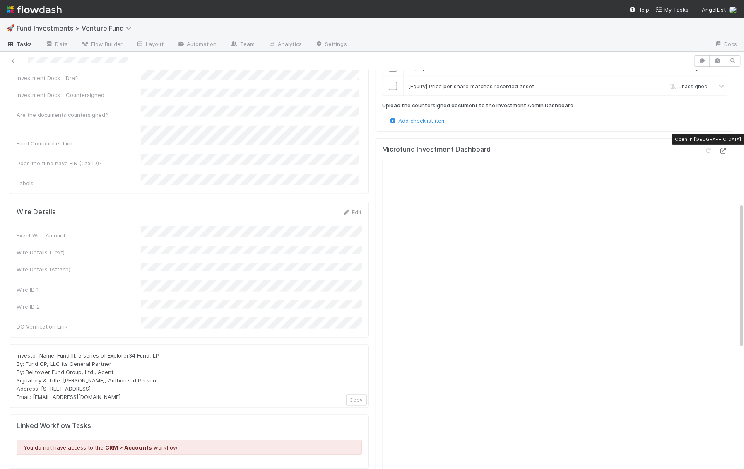
click at [727, 148] on icon at bounding box center [723, 150] width 8 height 5
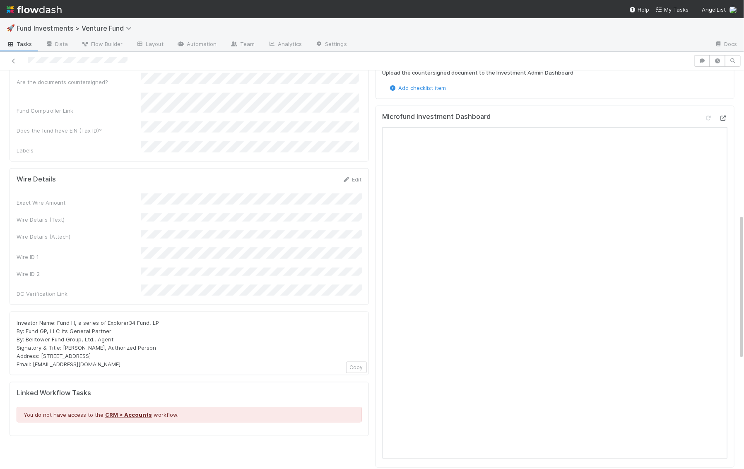
scroll to position [397, 0]
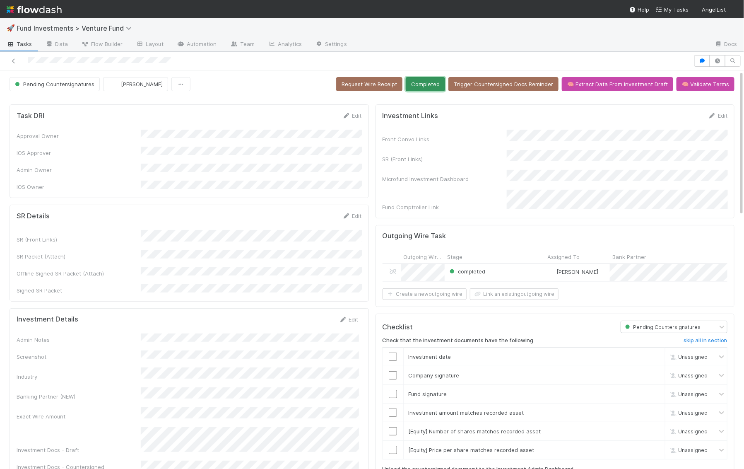
click at [433, 84] on button "Completed" at bounding box center [425, 84] width 39 height 14
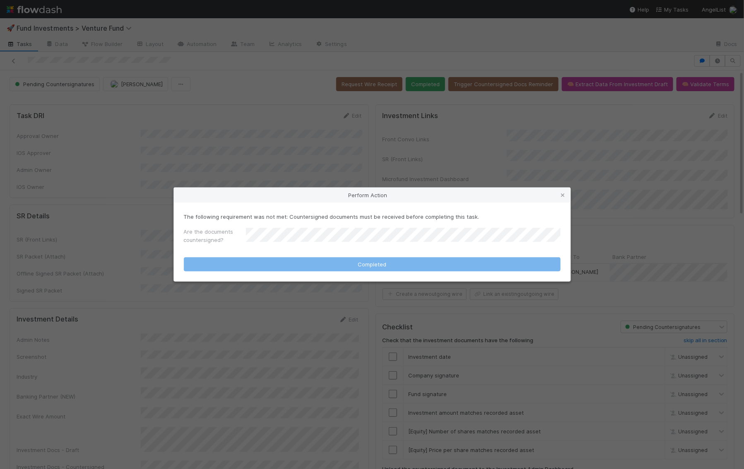
click at [386, 247] on div "Are the documents countersigned?" at bounding box center [372, 237] width 377 height 20
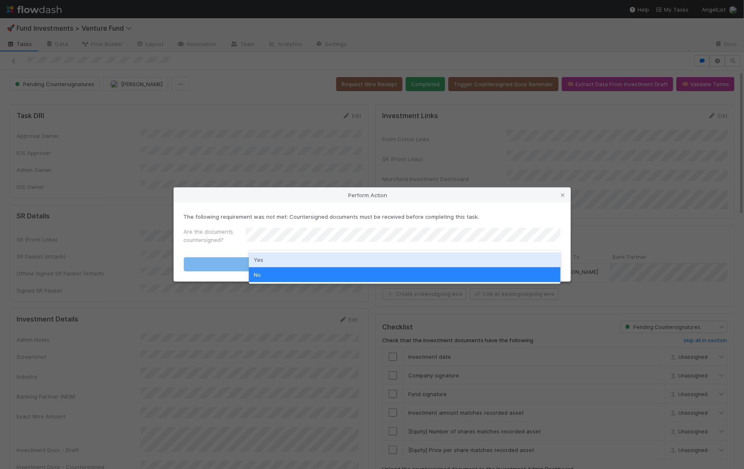
click at [378, 257] on div "Yes" at bounding box center [405, 259] width 312 height 15
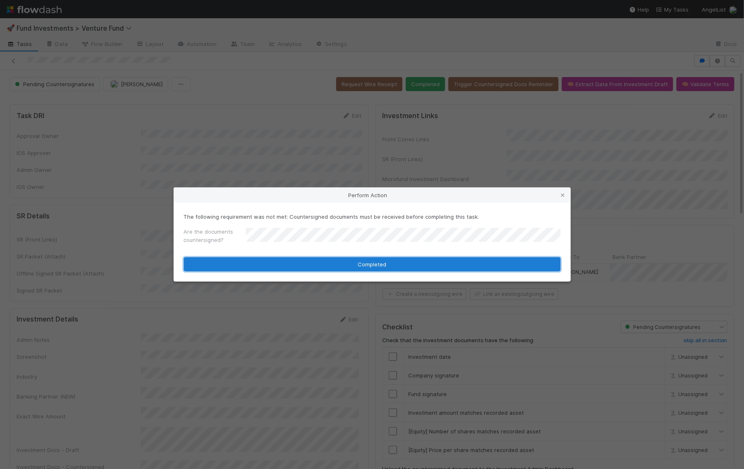
click at [375, 269] on button "Completed" at bounding box center [372, 264] width 377 height 14
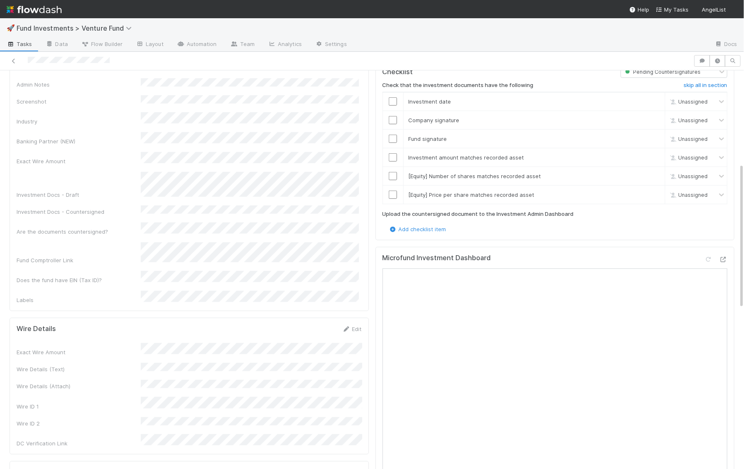
scroll to position [241, 0]
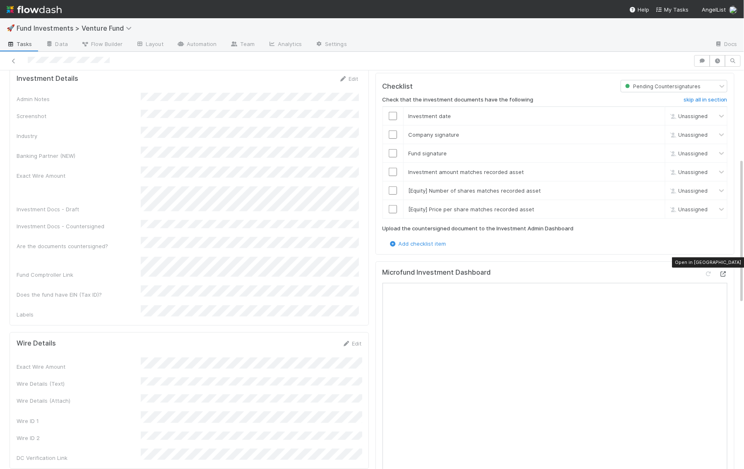
click at [725, 270] on div at bounding box center [723, 274] width 8 height 8
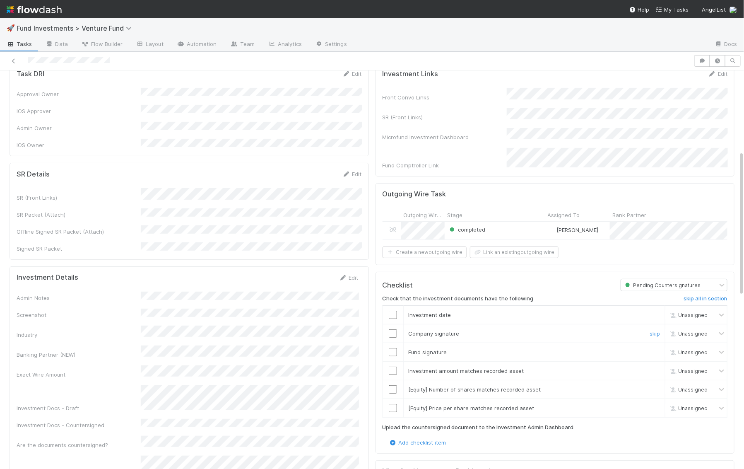
scroll to position [0, 0]
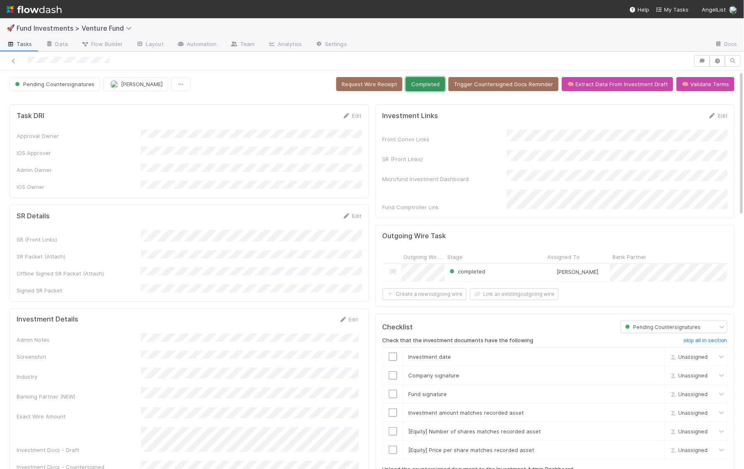
click at [431, 85] on button "Completed" at bounding box center [425, 84] width 39 height 14
